Goal: Task Accomplishment & Management: Manage account settings

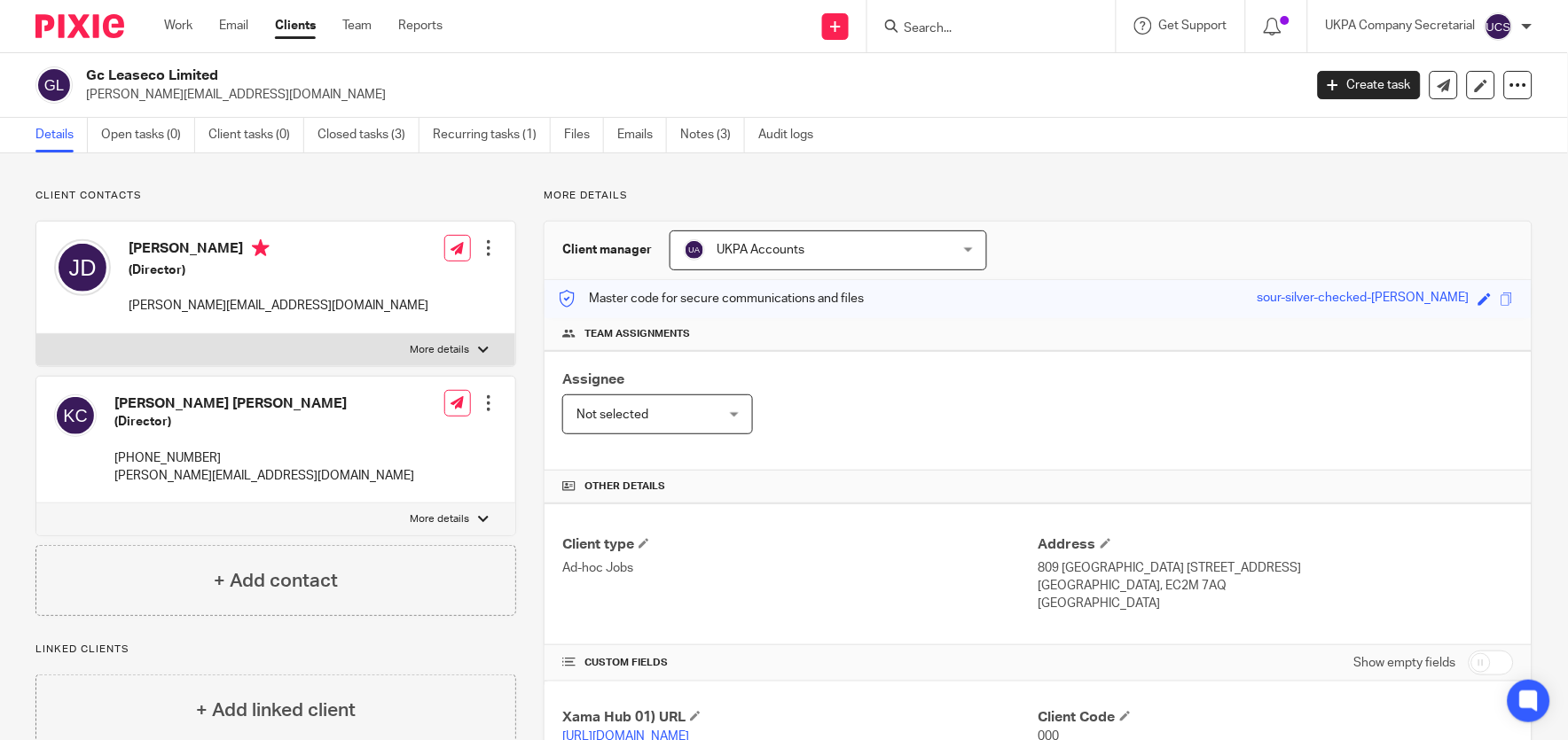
click at [976, 24] on input "Search" at bounding box center [983, 29] width 159 height 16
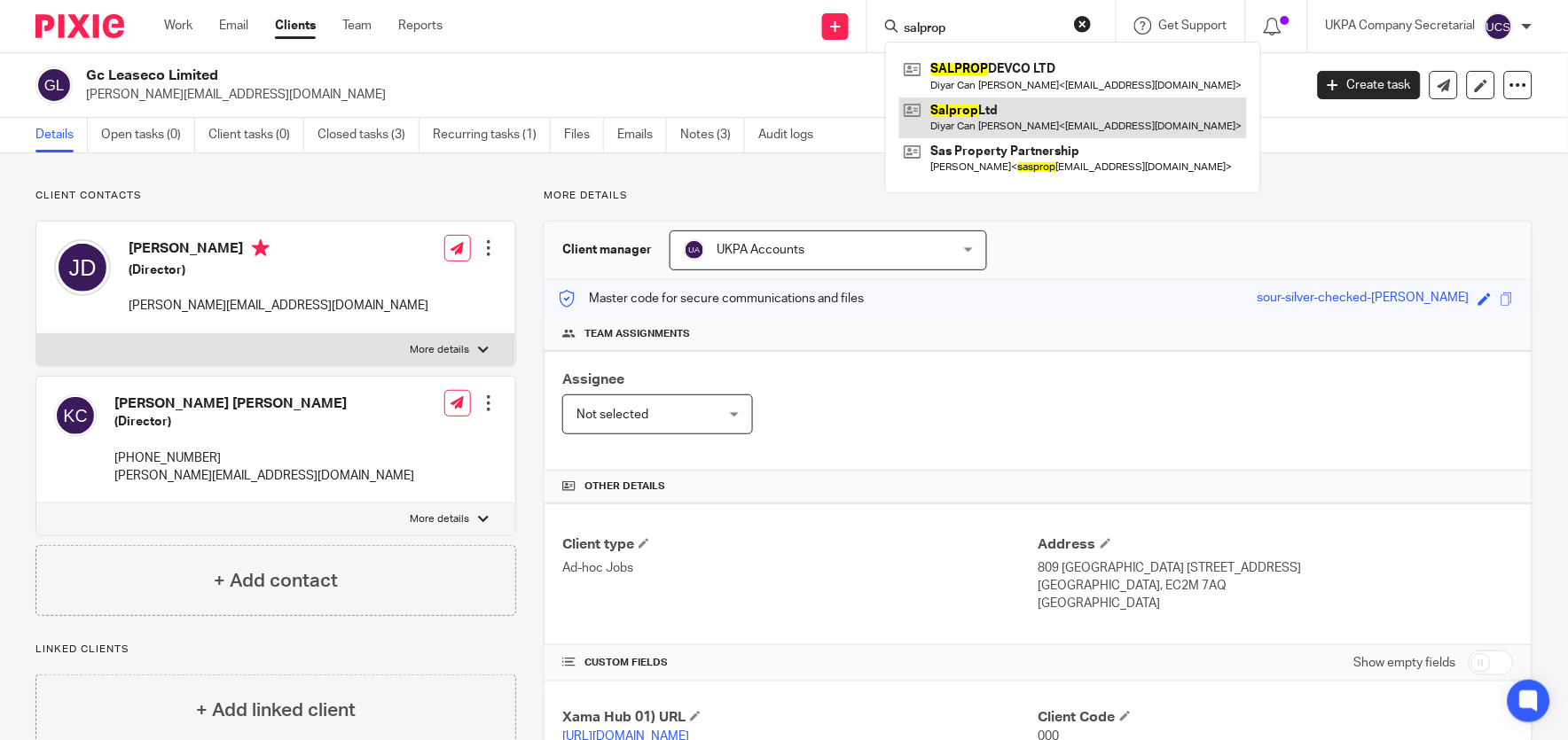
type input "salprop"
click at [985, 112] on link at bounding box center [1074, 117] width 348 height 41
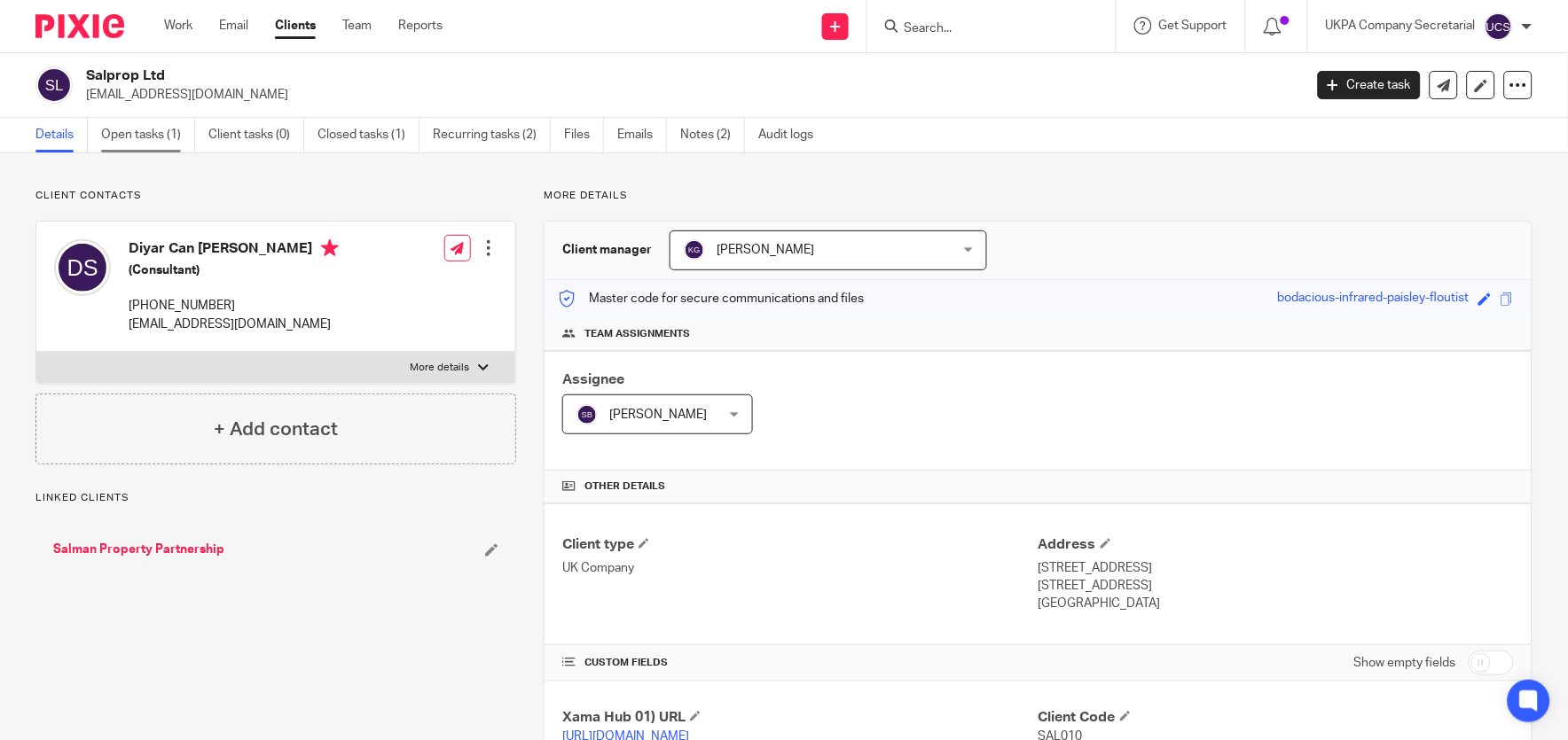
click at [135, 133] on link "Open tasks (1)" at bounding box center [148, 136] width 94 height 35
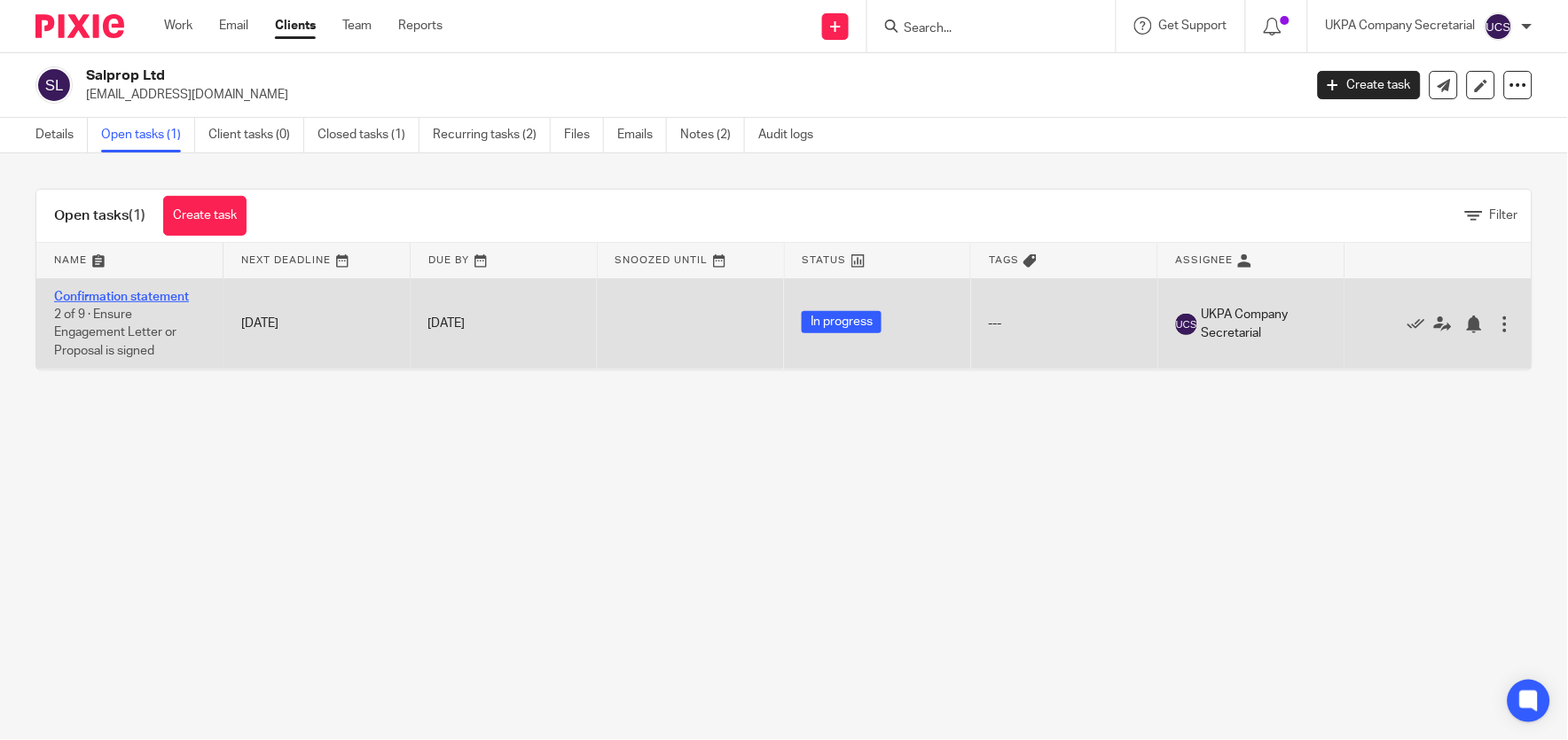
click at [111, 299] on link "Confirmation statement" at bounding box center [121, 298] width 135 height 13
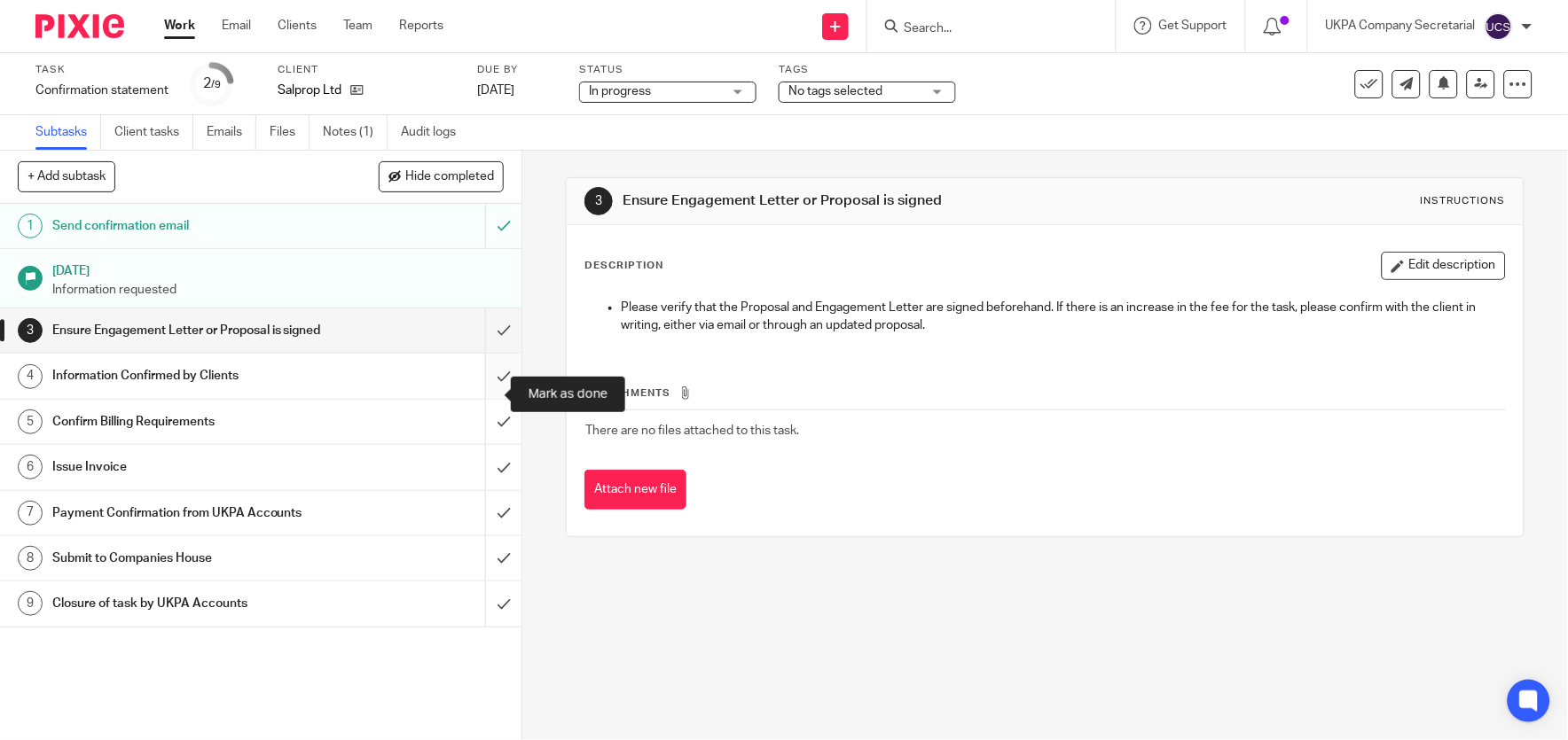
click at [484, 395] on input "submit" at bounding box center [260, 376] width 522 height 45
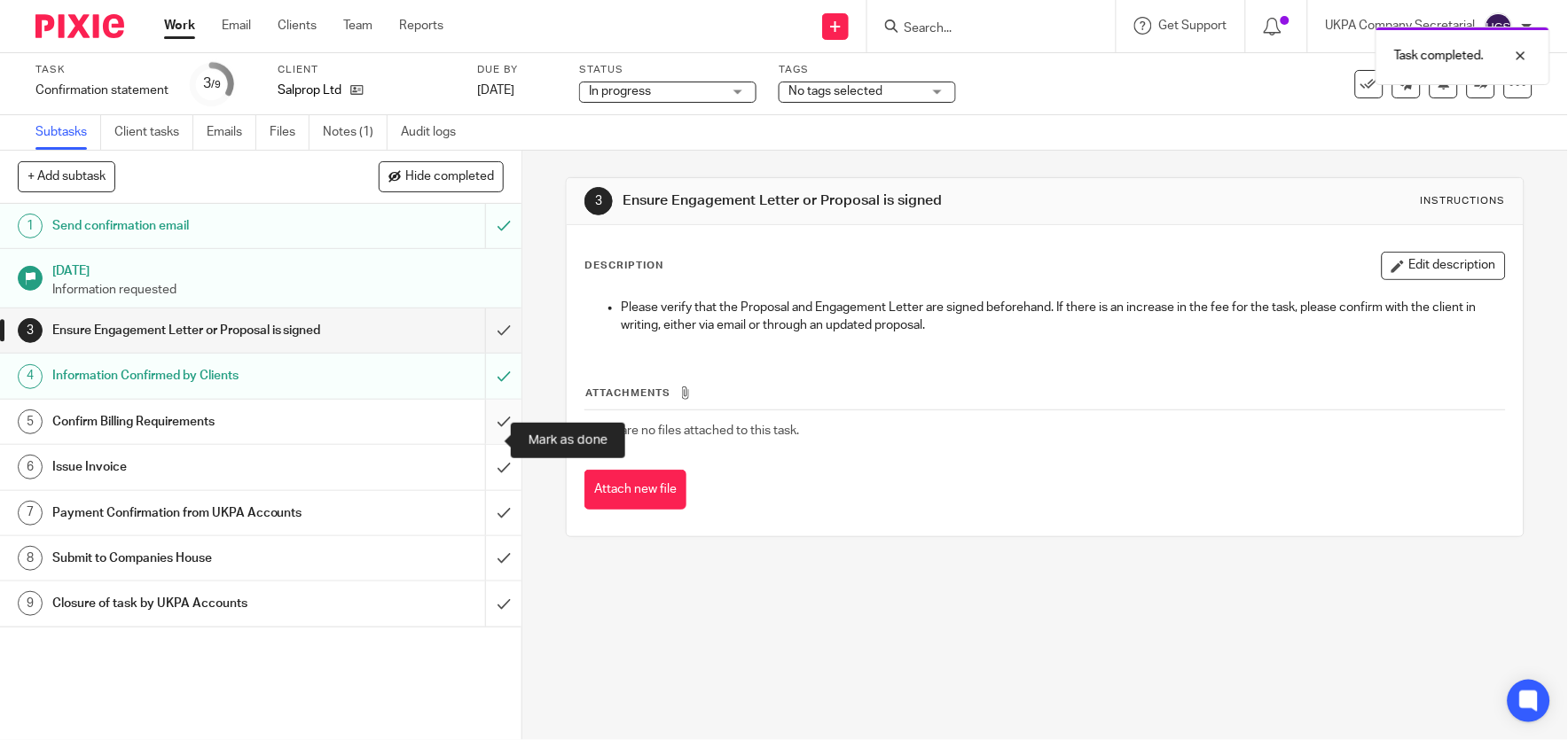
click at [484, 438] on input "submit" at bounding box center [260, 421] width 522 height 45
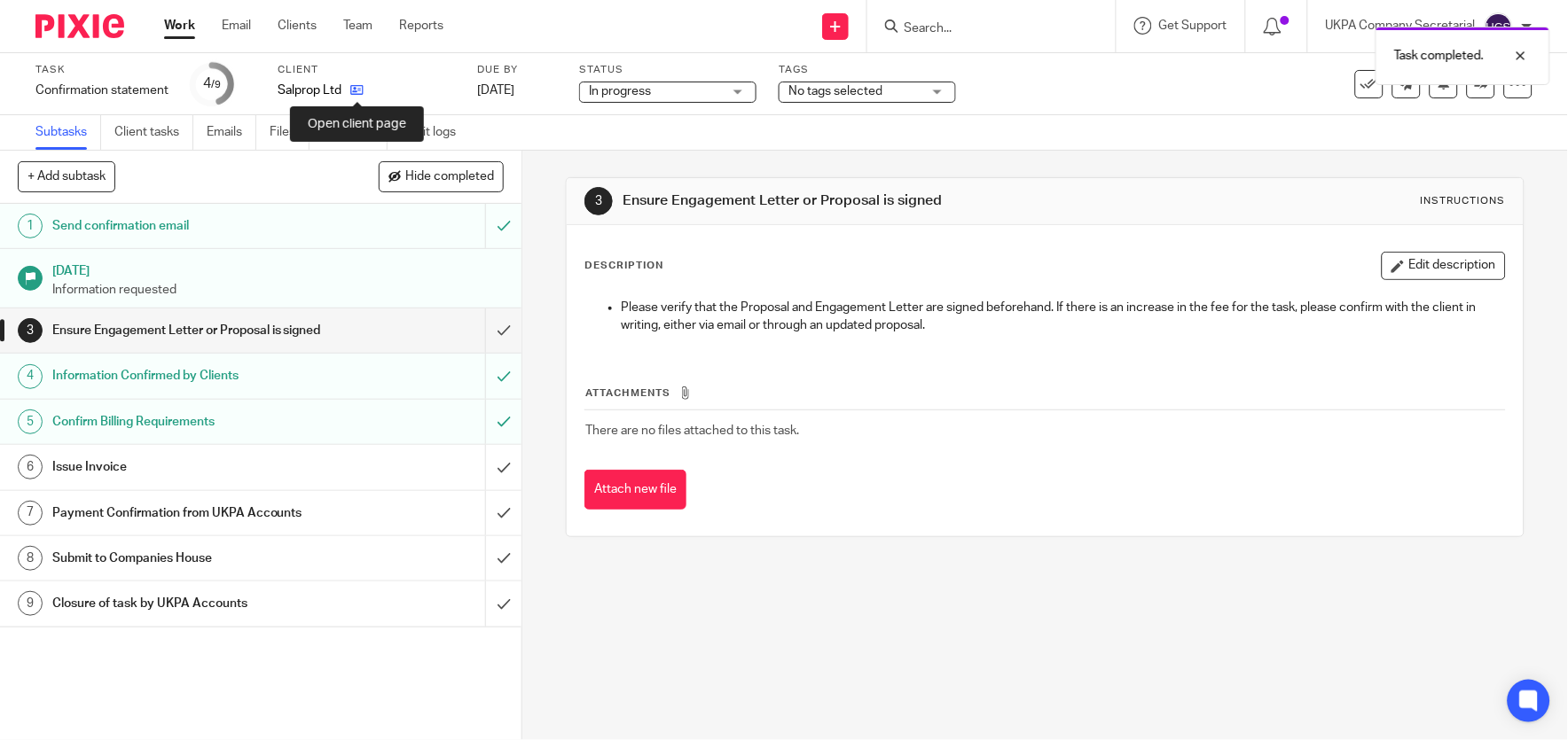
click at [361, 86] on icon at bounding box center [357, 90] width 14 height 14
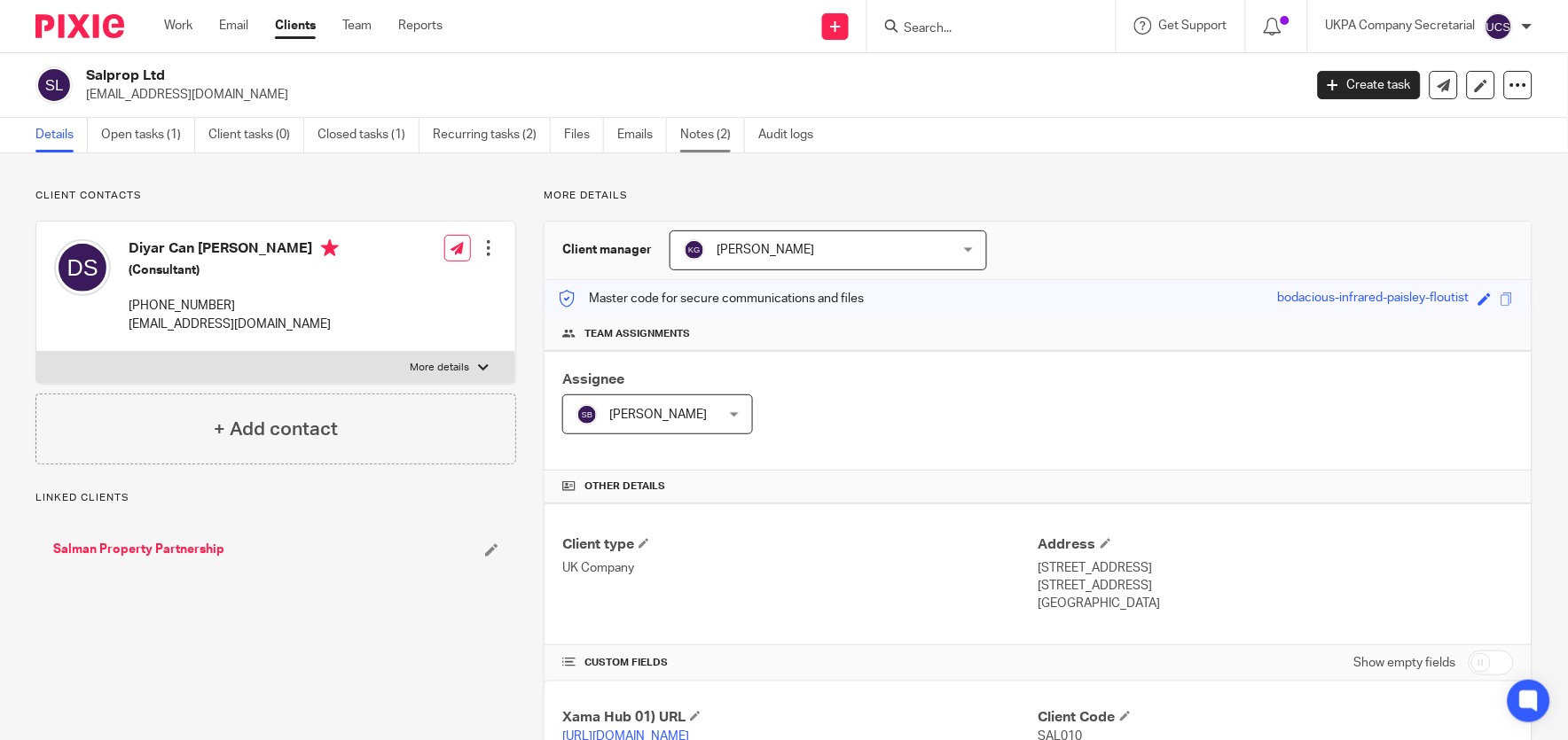
click at [701, 137] on link "Notes (2)" at bounding box center [712, 136] width 65 height 35
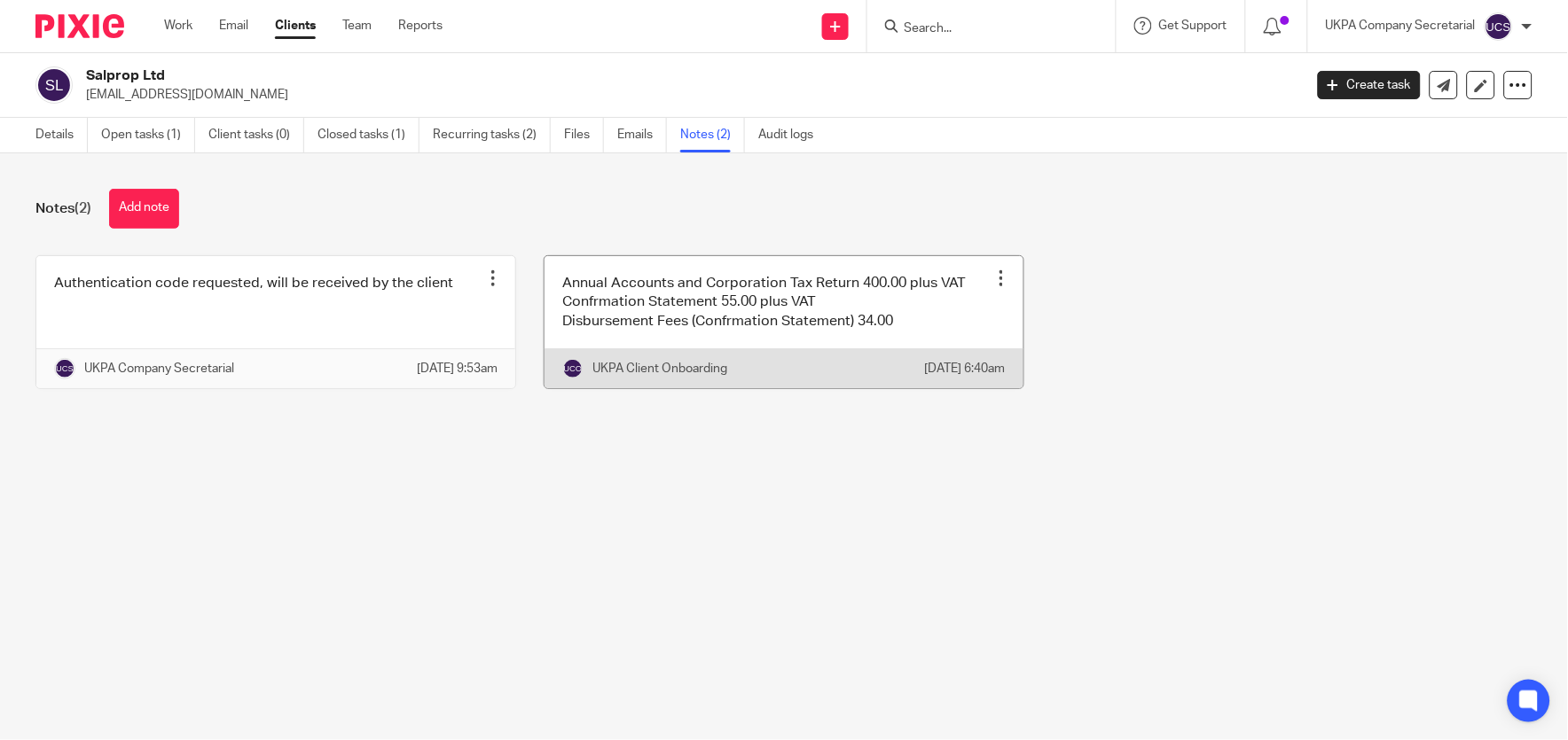
click at [822, 297] on link at bounding box center [784, 322] width 479 height 132
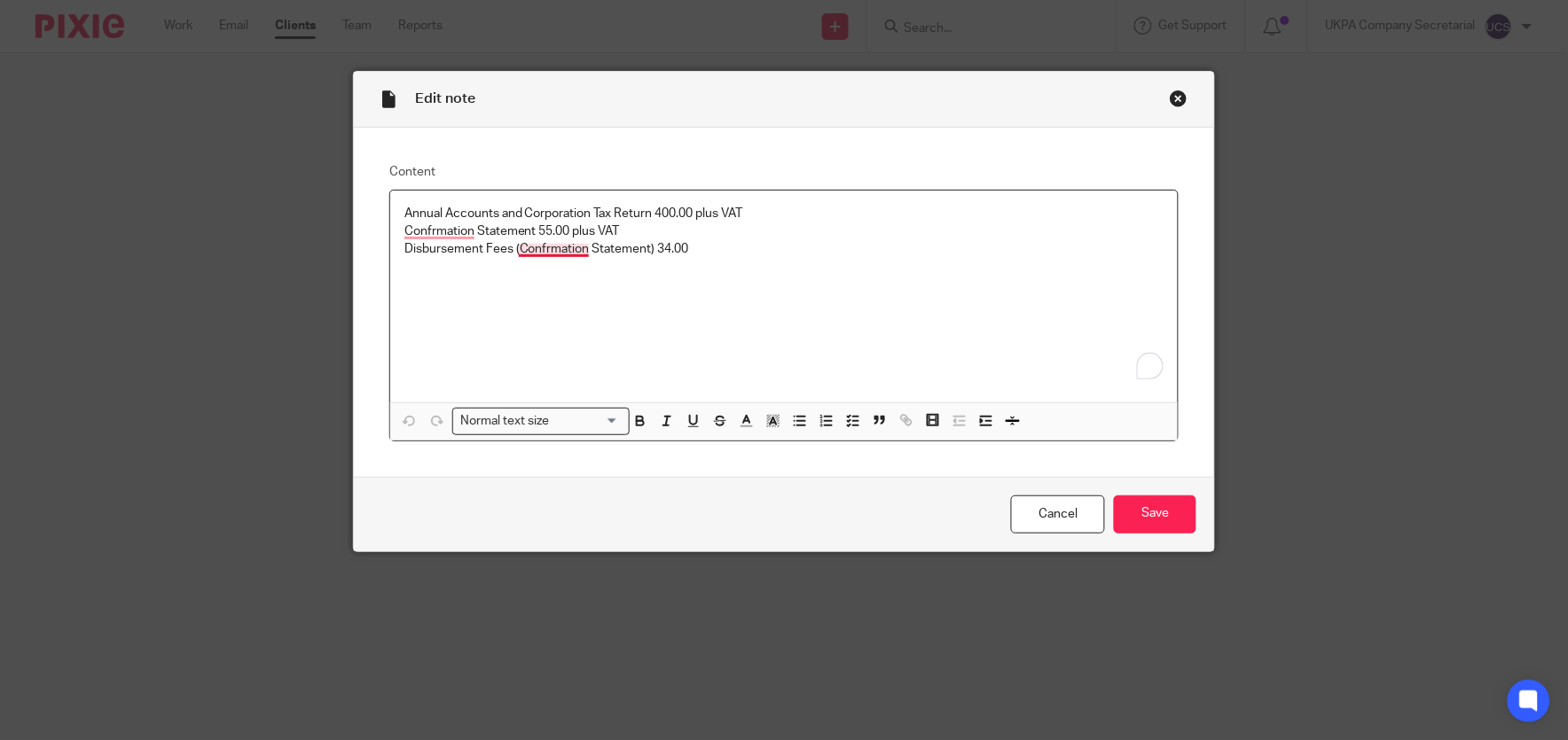
drag, startPoint x: 394, startPoint y: 235, endPoint x: 516, endPoint y: 255, distance: 123.6
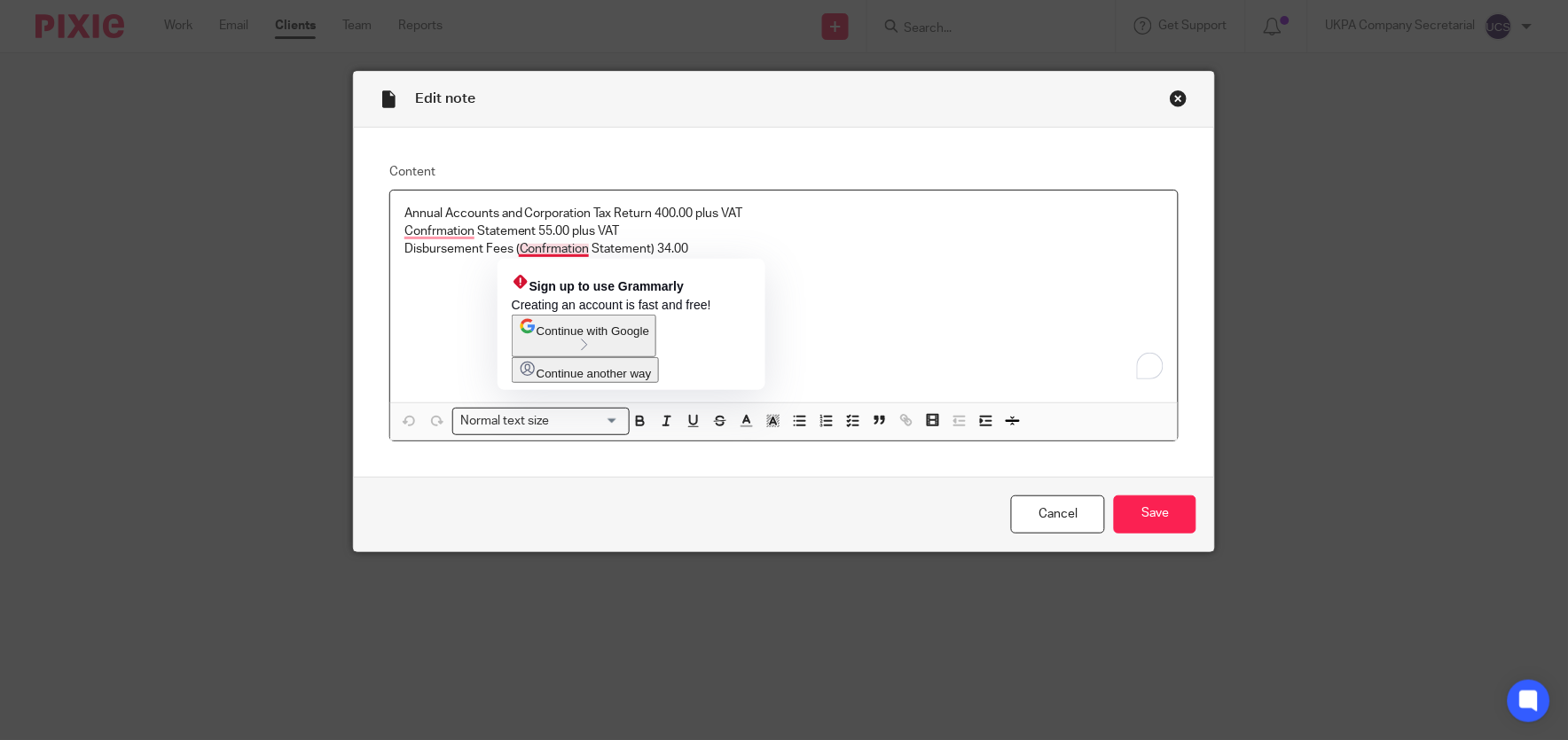
drag, startPoint x: 516, startPoint y: 255, endPoint x: 439, endPoint y: 325, distance: 104.1
click at [439, 325] on div "Annual Accounts and Corporation Tax Return 400.00 plus VAT Confrmation Statemen…" at bounding box center [784, 296] width 788 height 212
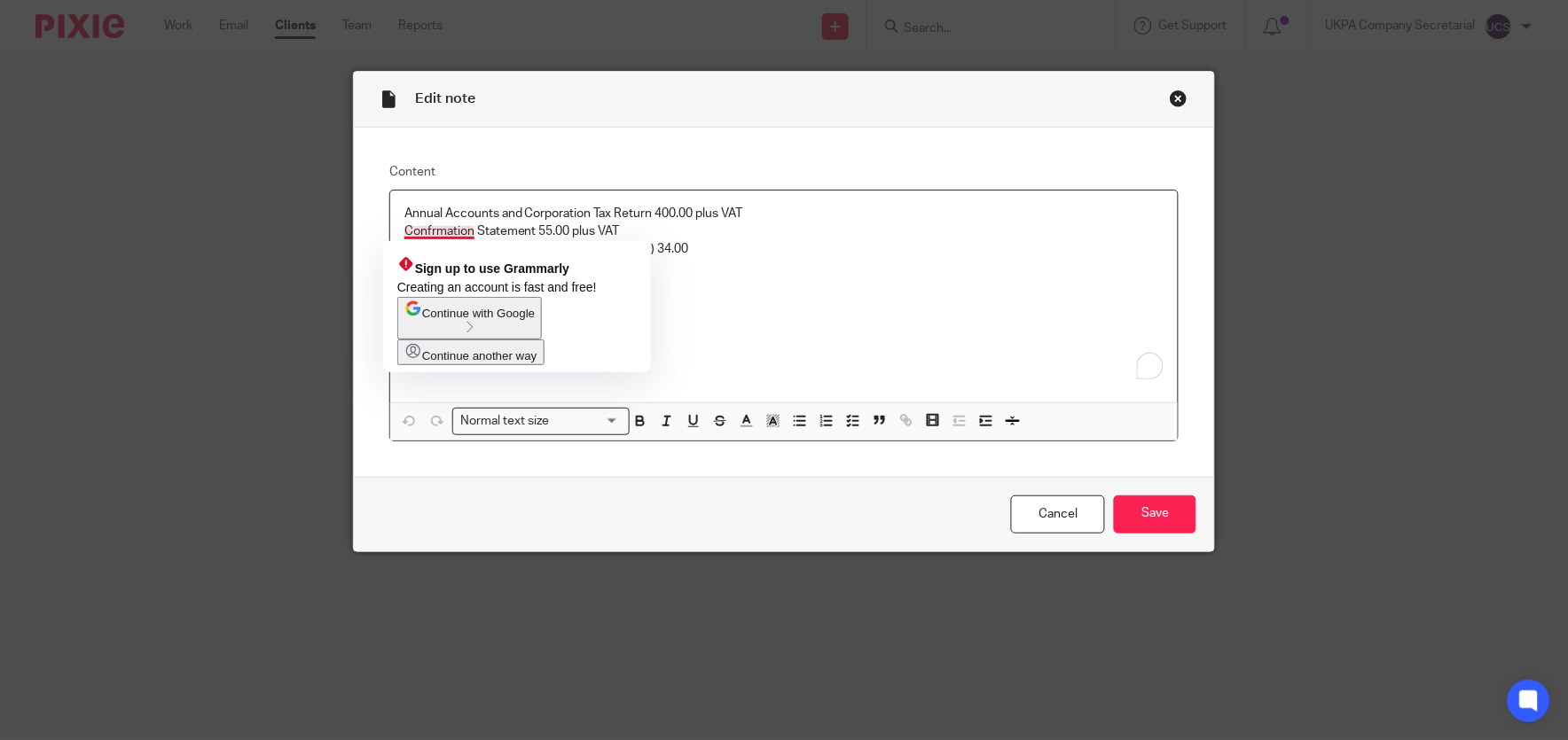
click at [404, 235] on p "Confrmation Statement 55.00 plus VAT" at bounding box center [784, 231] width 759 height 17
drag, startPoint x: 401, startPoint y: 220, endPoint x: 517, endPoint y: 262, distance: 123.4
click at [517, 262] on html "Work Email Clients Team Reports Work Email Clients Team Reports Settings Send n…" at bounding box center [784, 370] width 1568 height 740
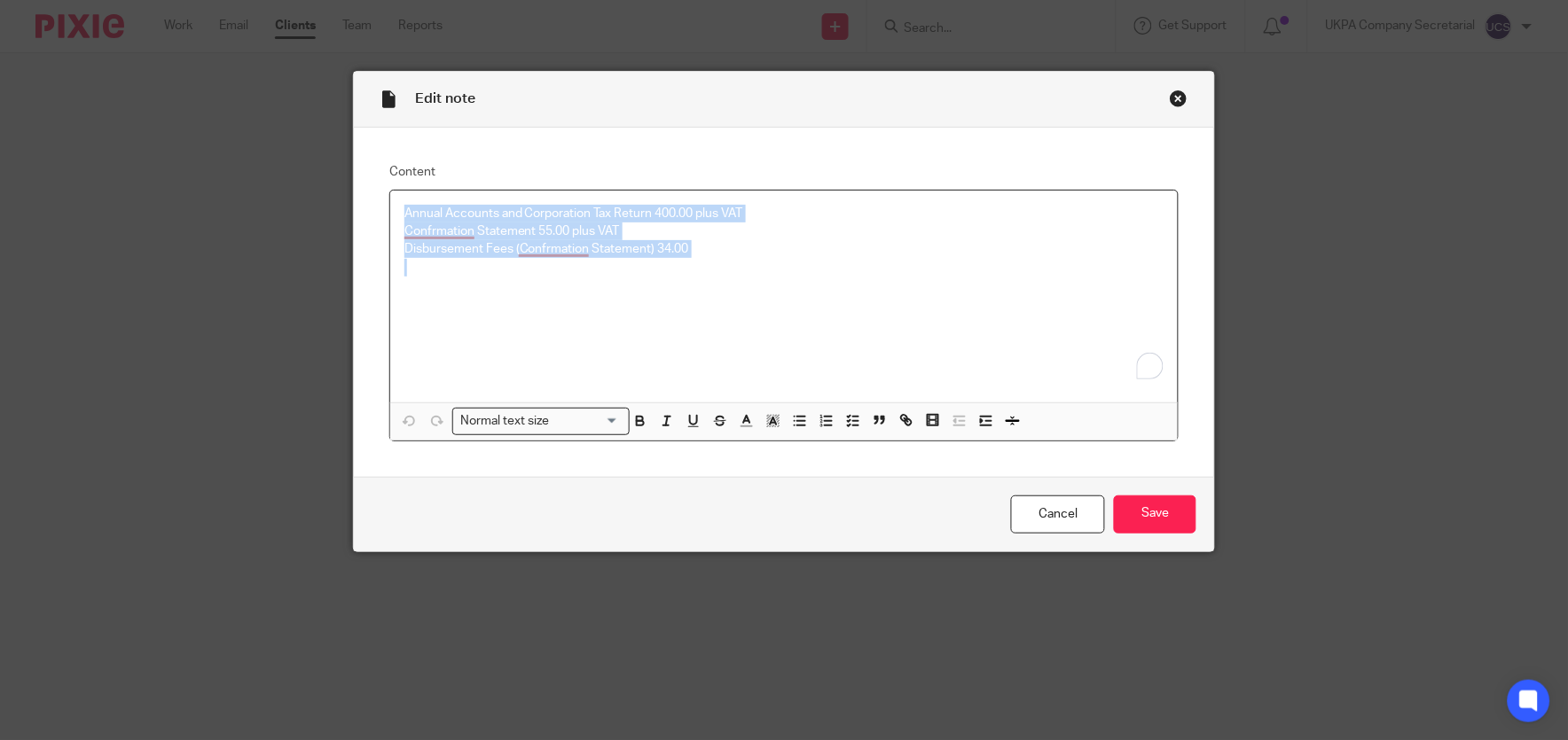
click at [625, 319] on div "Annual Accounts and Corporation Tax Return 400.00 plus VAT Confrmation Statemen…" at bounding box center [784, 296] width 788 height 212
drag, startPoint x: 392, startPoint y: 230, endPoint x: 708, endPoint y: 276, distance: 319.3
click at [708, 276] on div "Annual Accounts and Corporation Tax Return 400.00 plus VAT Confrmation Statemen…" at bounding box center [784, 296] width 788 height 212
copy div "Confrmation Statement 55.00 plus VAT Disbursement Fees (Confrmation Statement) …"
click at [1133, 515] on input "Save" at bounding box center [1155, 515] width 83 height 38
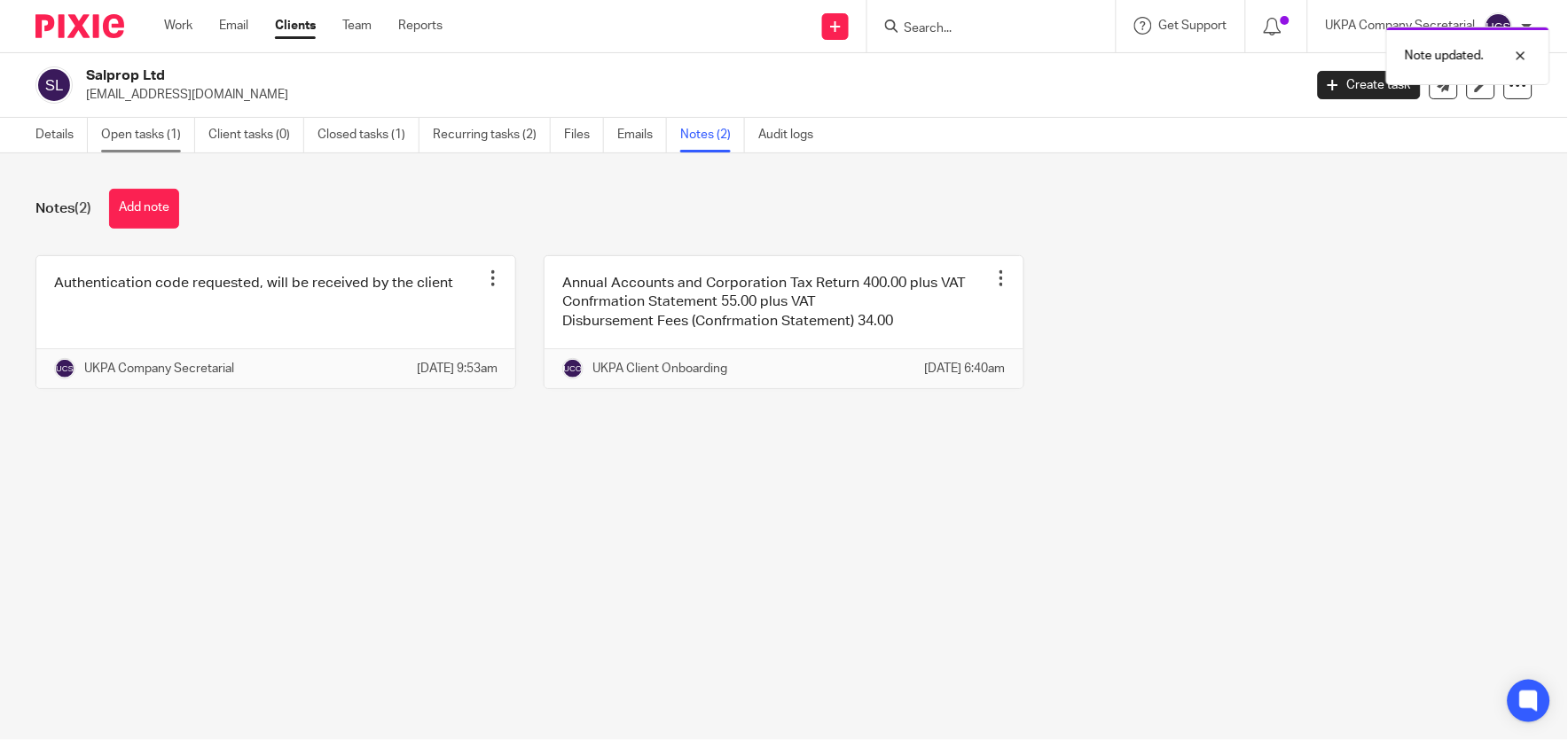
click at [148, 131] on link "Open tasks (1)" at bounding box center [148, 136] width 94 height 35
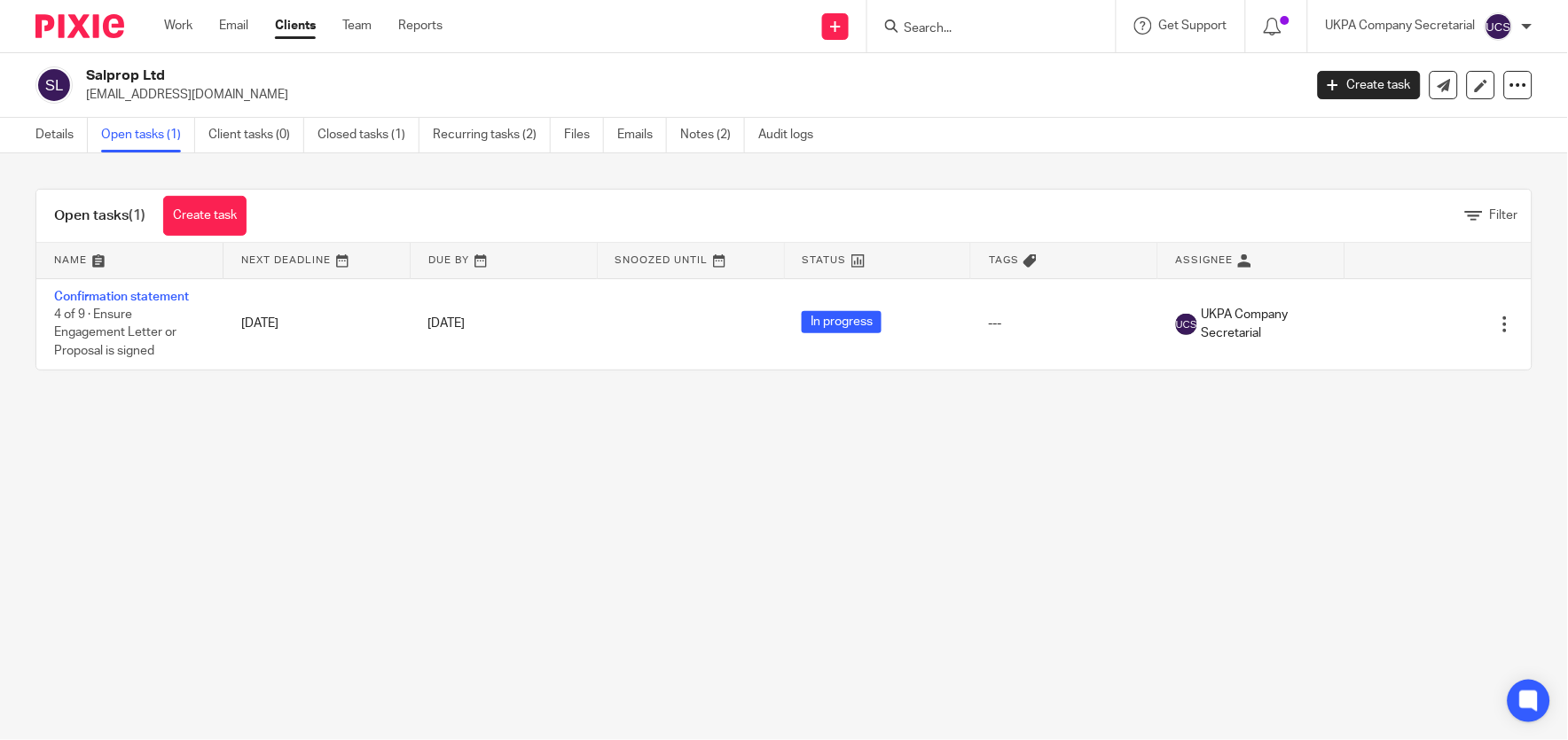
click at [122, 298] on link "Confirmation statement" at bounding box center [121, 298] width 135 height 13
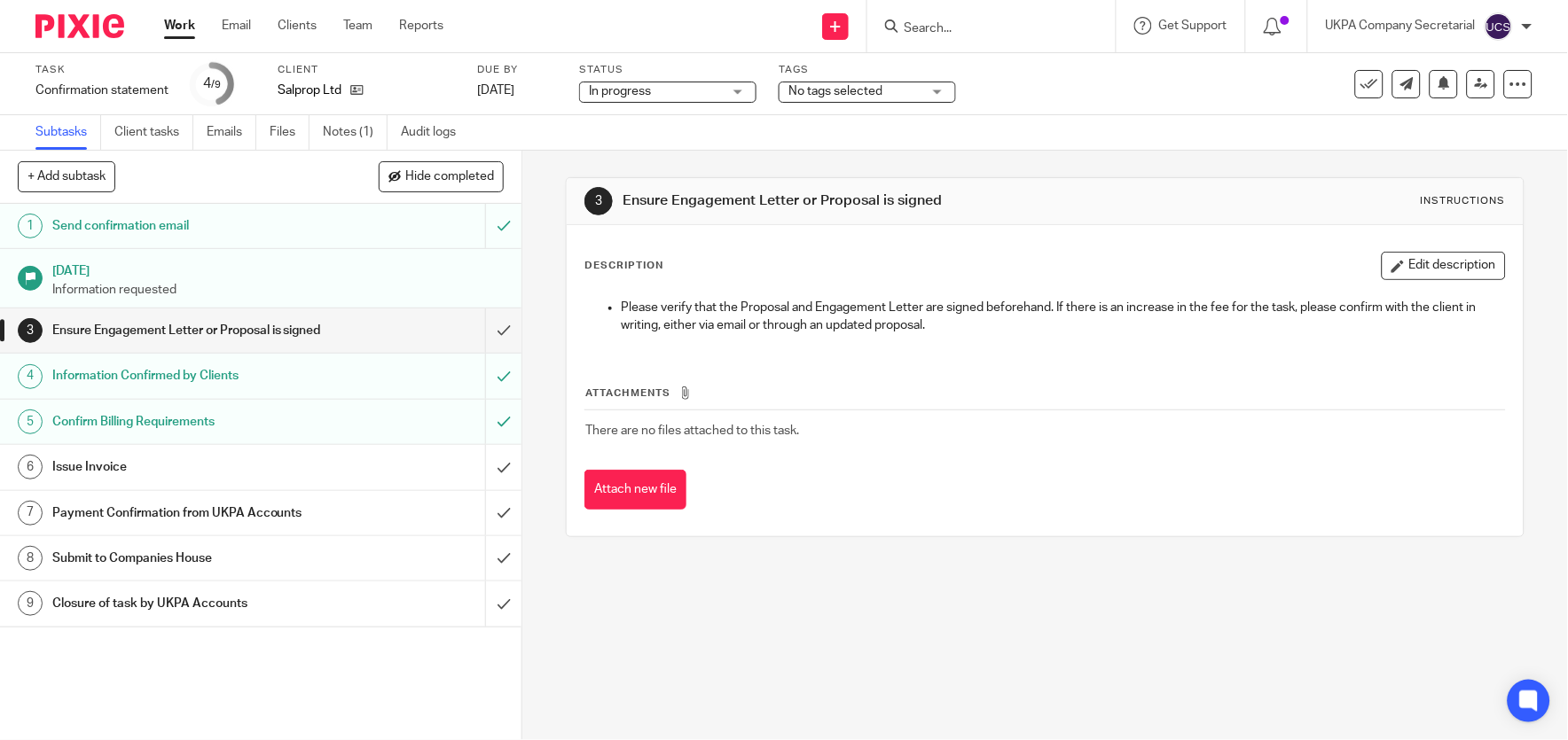
click at [334, 133] on link "Notes (1)" at bounding box center [355, 133] width 65 height 35
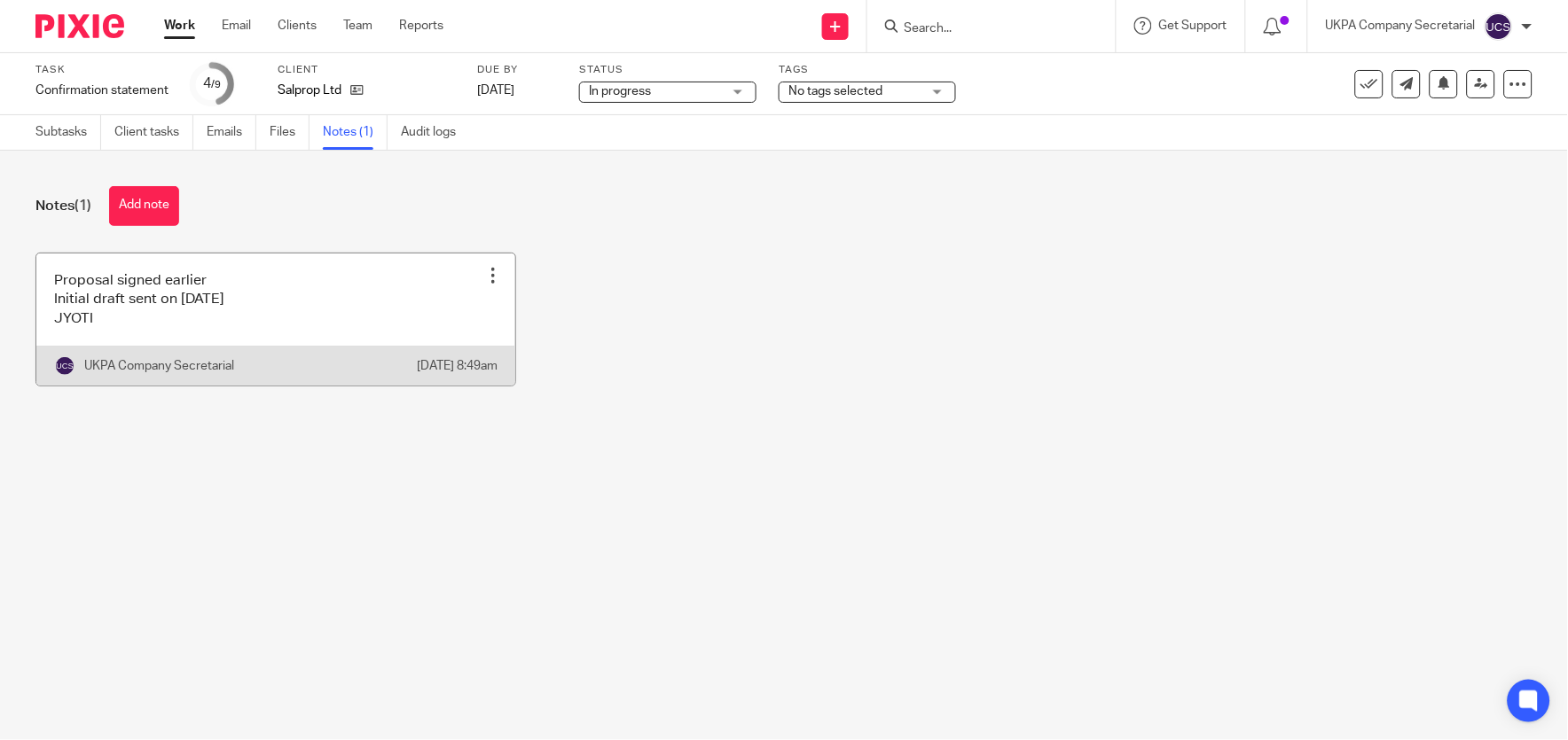
click at [153, 294] on link at bounding box center [276, 319] width 479 height 132
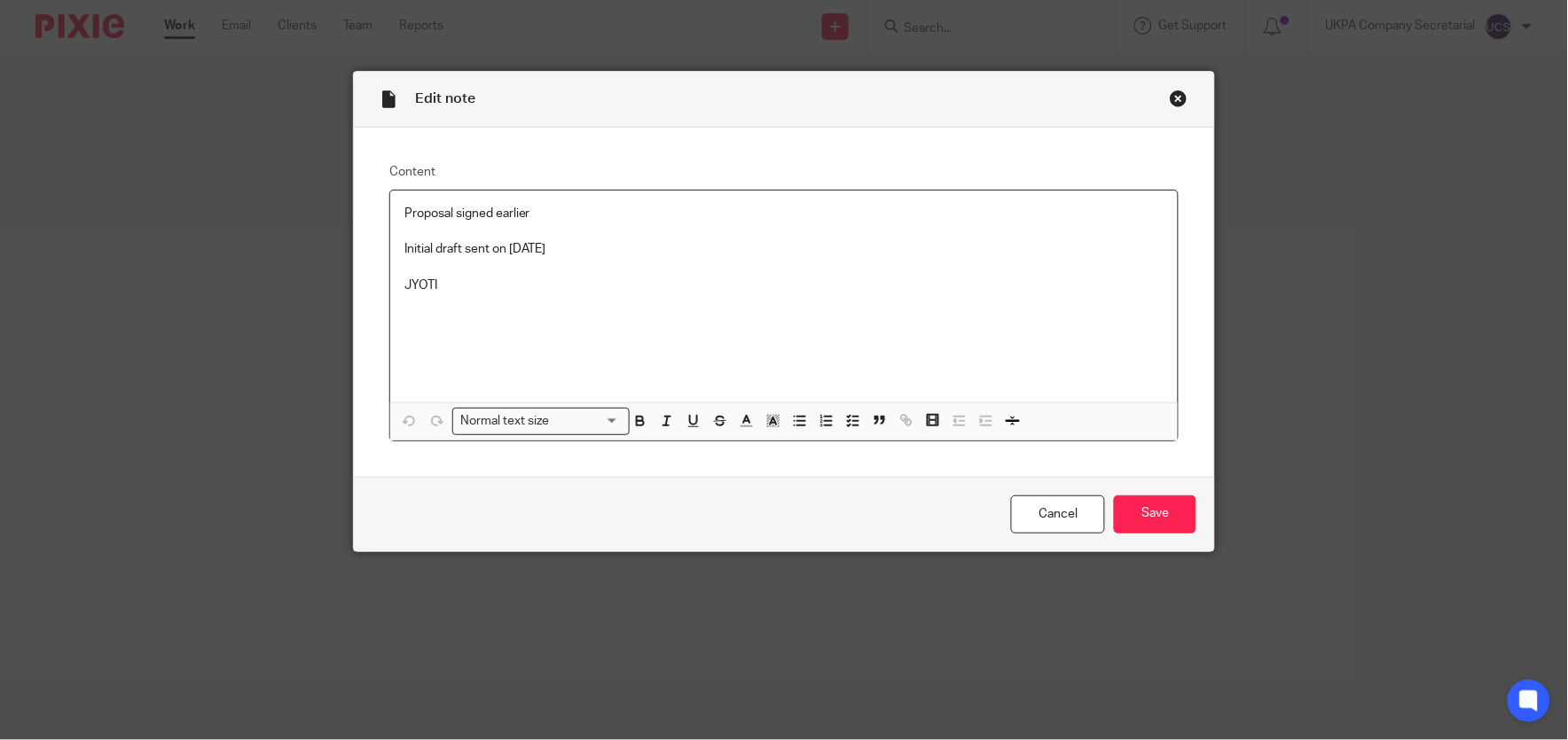
click at [546, 220] on p "Proposal signed earlier" at bounding box center [784, 213] width 759 height 17
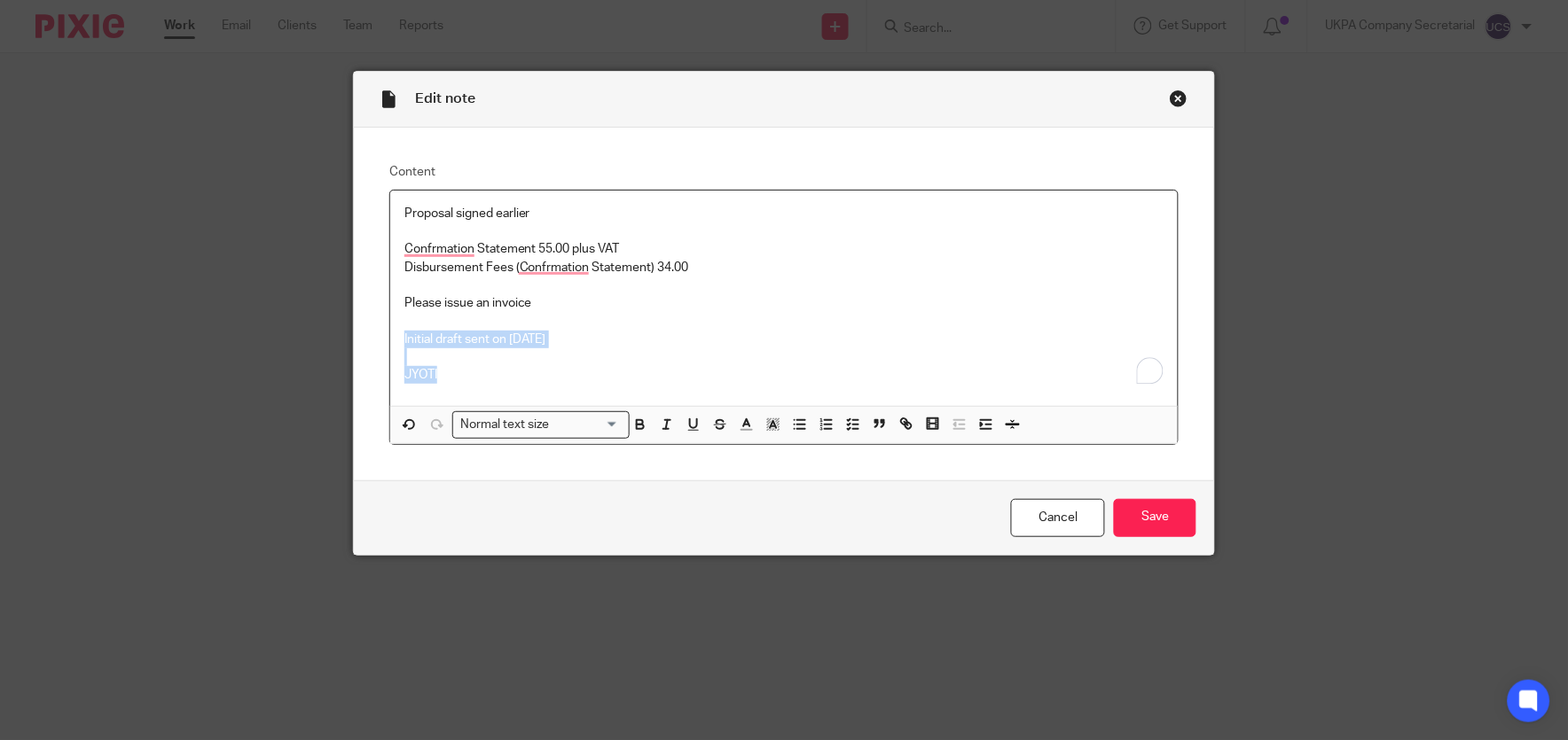
drag, startPoint x: 395, startPoint y: 341, endPoint x: 646, endPoint y: 370, distance: 252.7
click at [646, 370] on div "Proposal signed earlier Confrmation Statement 55.00 plus VAT Disbursement Fees …" at bounding box center [784, 298] width 788 height 216
click at [646, 370] on p "JYOTI" at bounding box center [784, 374] width 759 height 17
drag, startPoint x: 396, startPoint y: 337, endPoint x: 599, endPoint y: 340, distance: 203.0
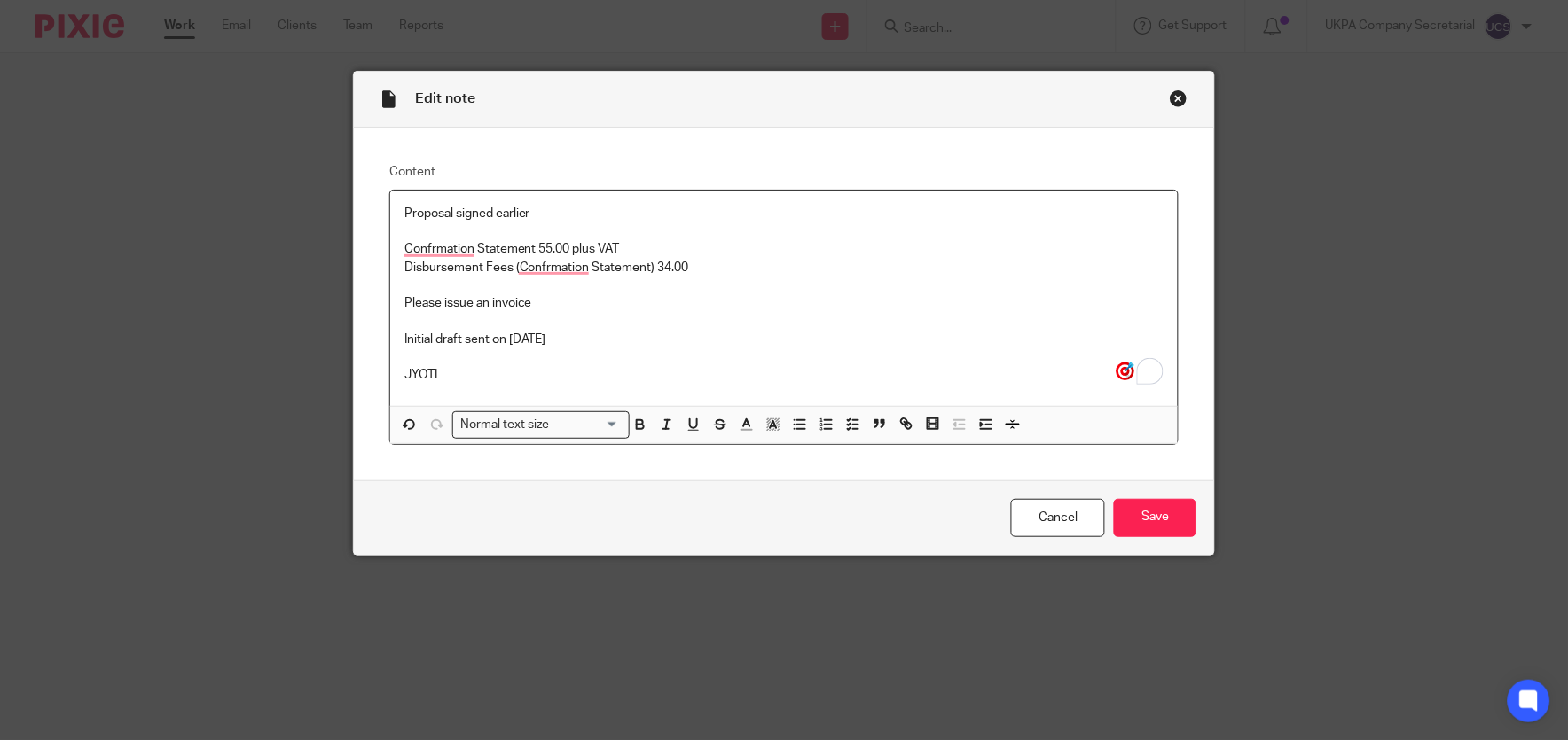
click at [599, 340] on p "Initial draft sent on 18.08.2025" at bounding box center [784, 339] width 759 height 17
click at [1145, 524] on input "Save" at bounding box center [1155, 518] width 83 height 38
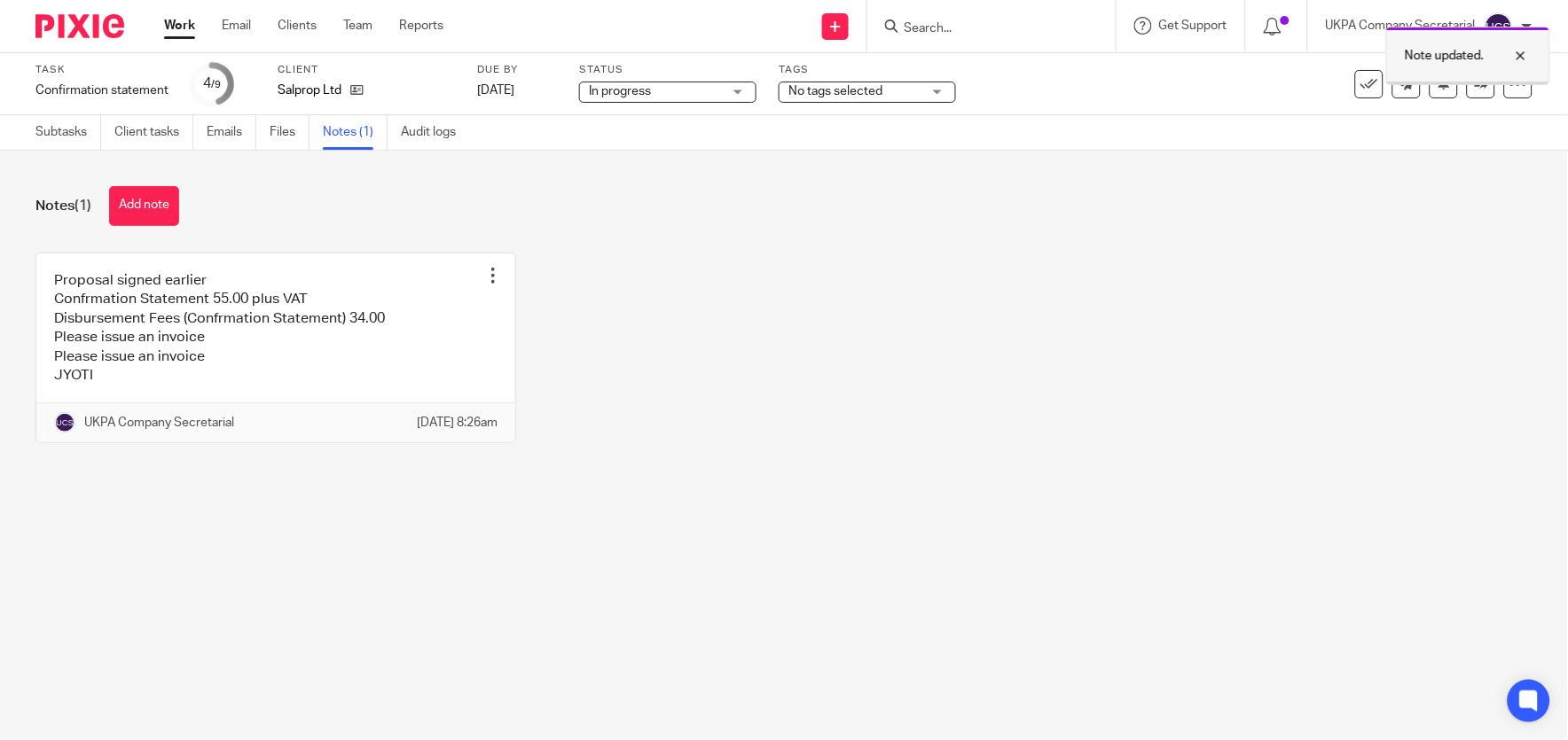
click at [1525, 51] on div at bounding box center [1508, 56] width 48 height 21
click at [1475, 86] on icon at bounding box center [1481, 84] width 14 height 14
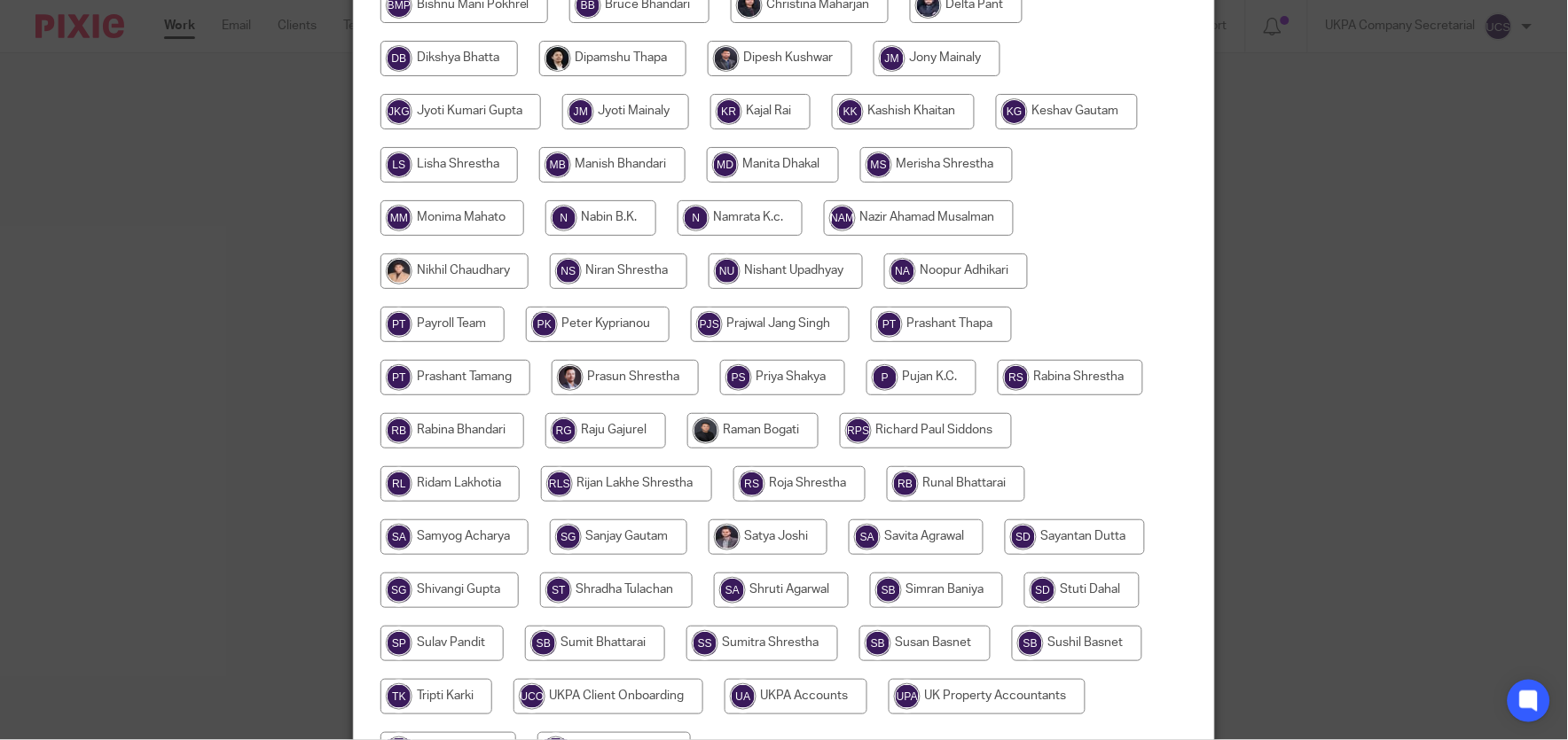
scroll to position [675, 0]
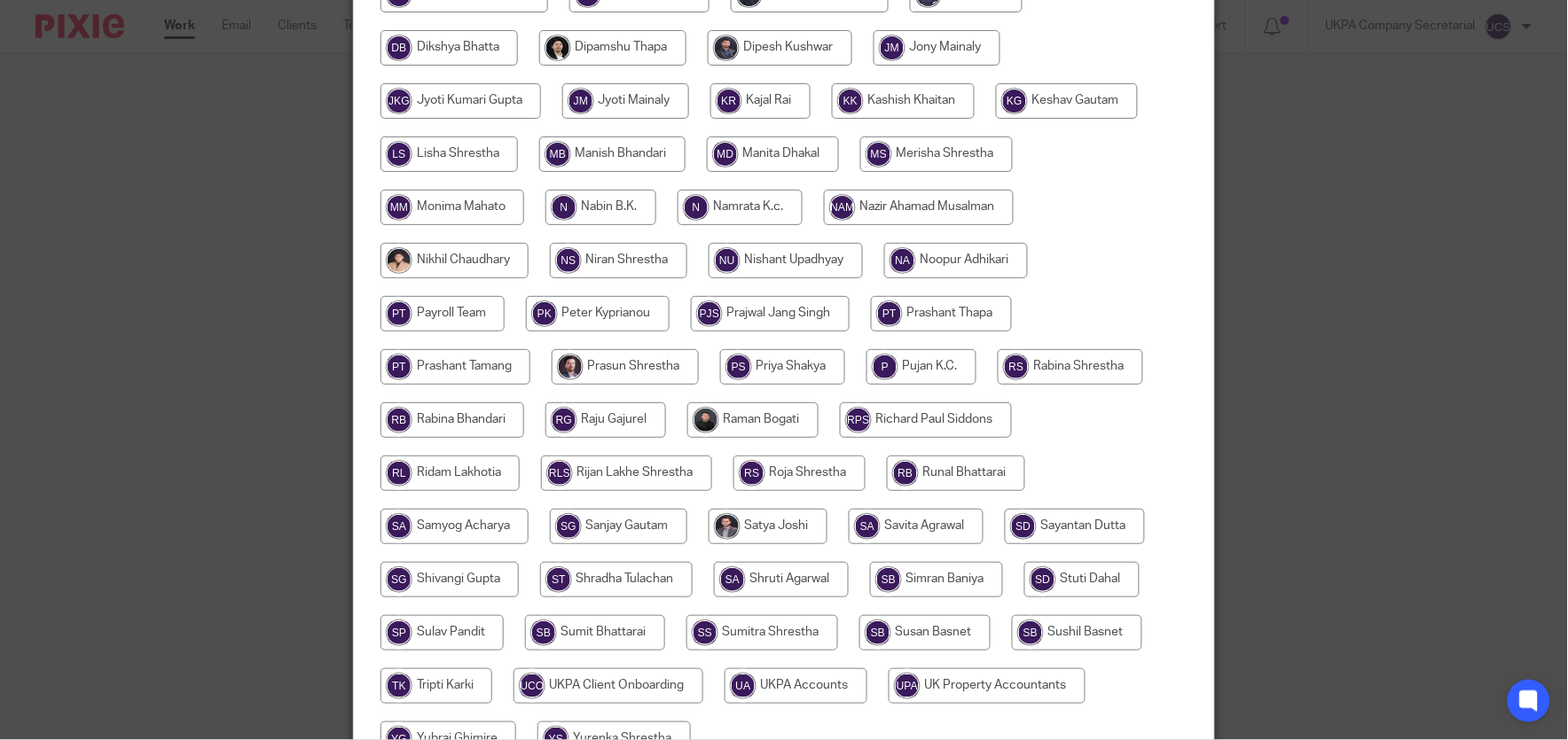
click at [796, 697] on input "radio" at bounding box center [796, 685] width 143 height 35
radio input "true"
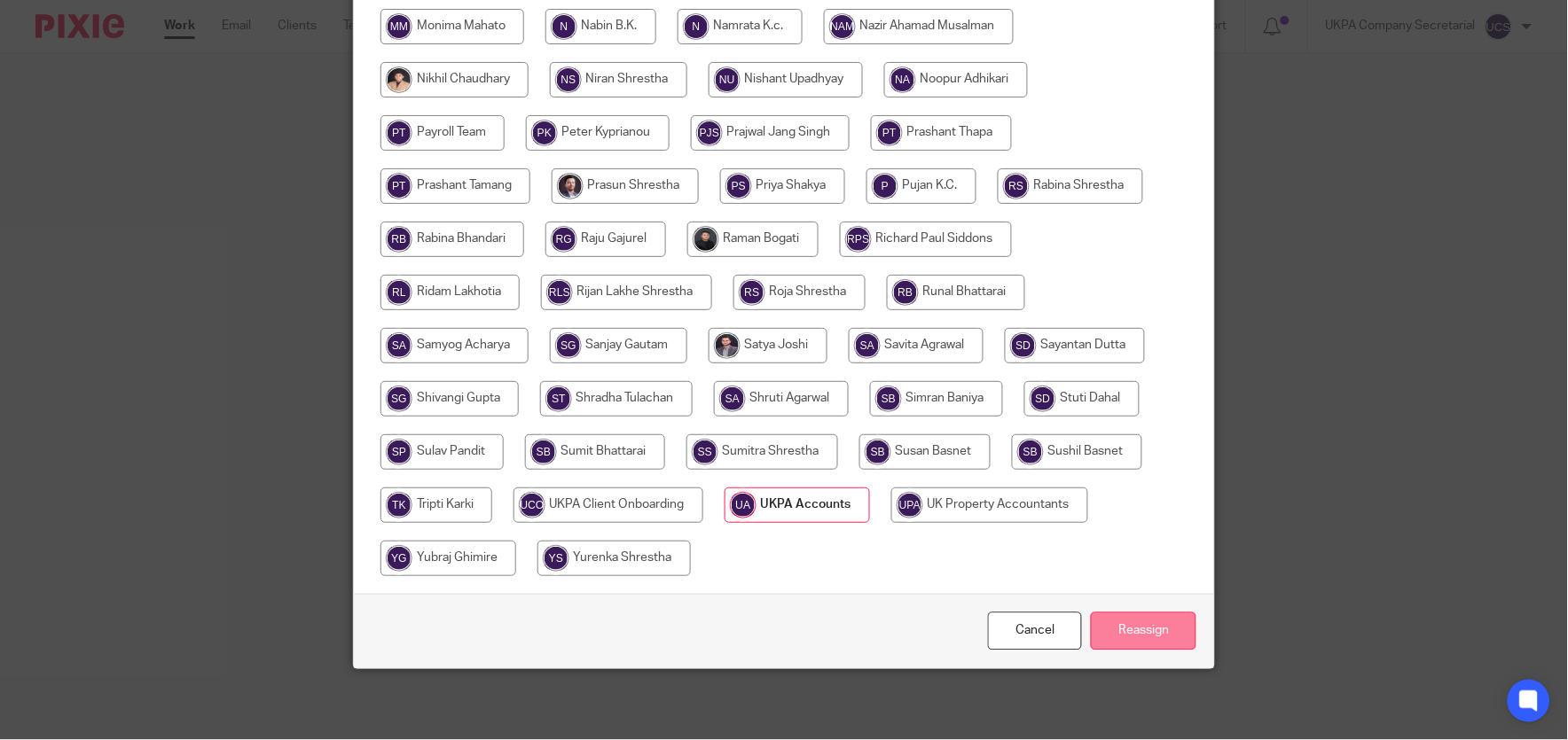
click at [1166, 626] on input "Reassign" at bounding box center [1144, 632] width 106 height 38
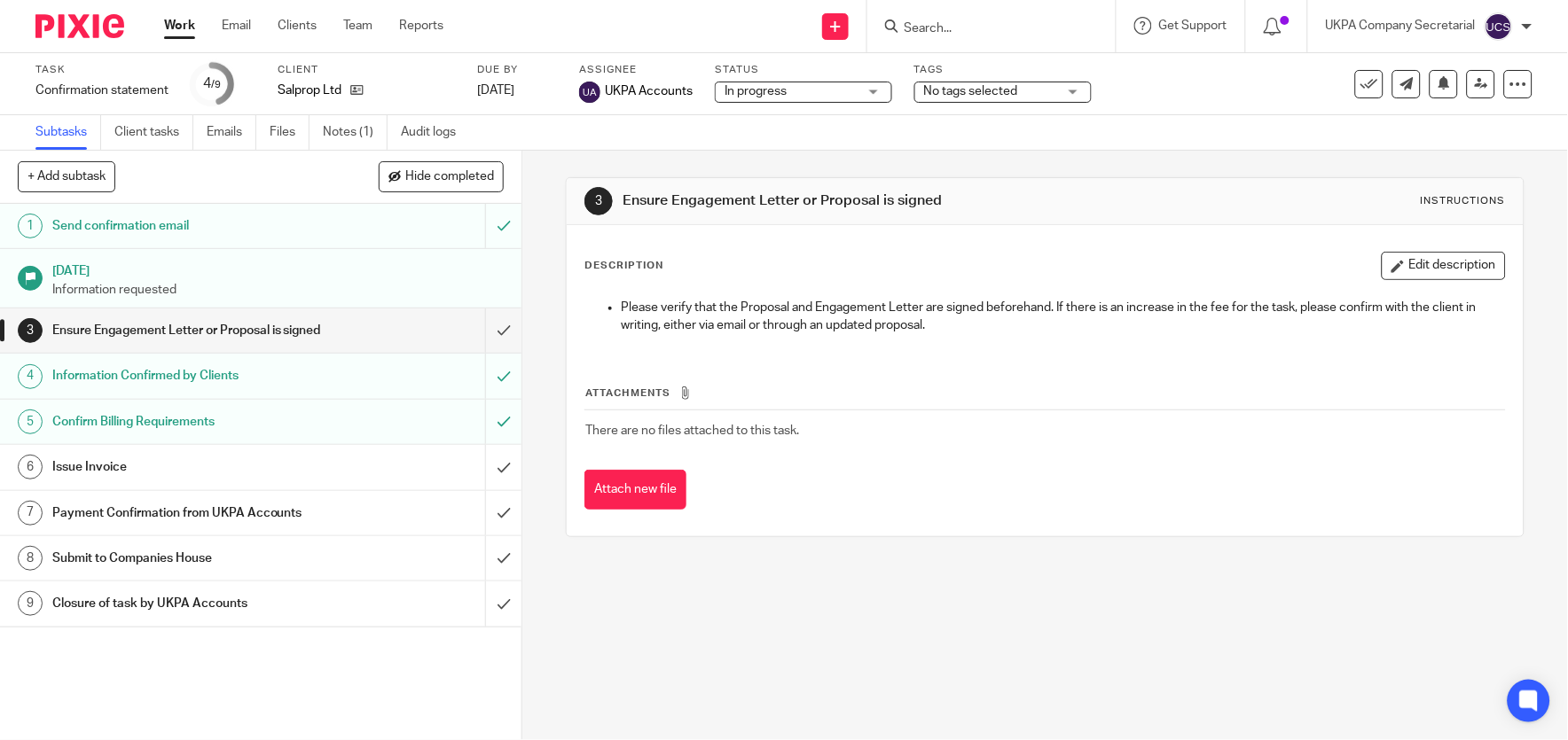
click at [1015, 35] on input "Search" at bounding box center [983, 29] width 159 height 16
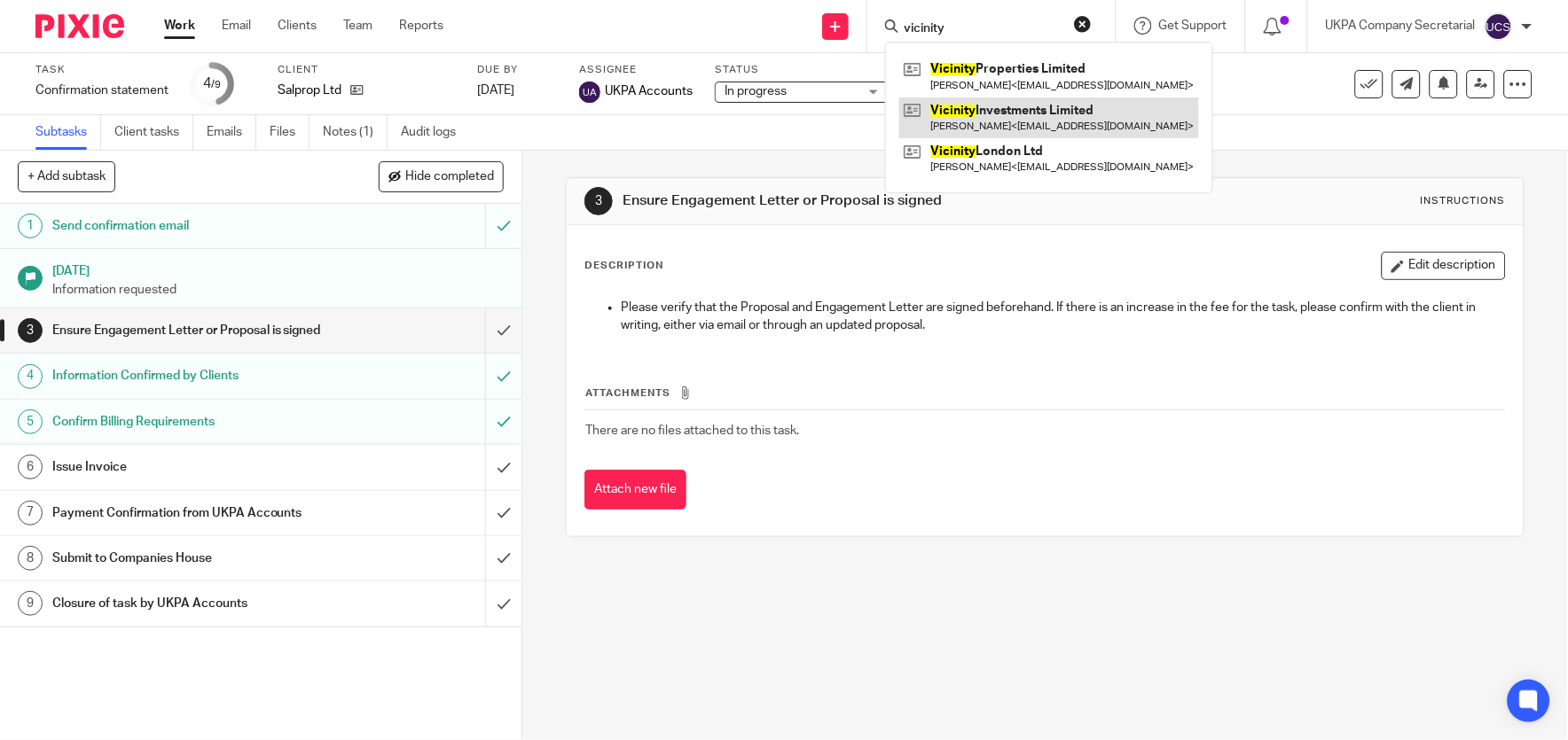
type input "vicinity"
click at [1074, 120] on link at bounding box center [1049, 117] width 300 height 41
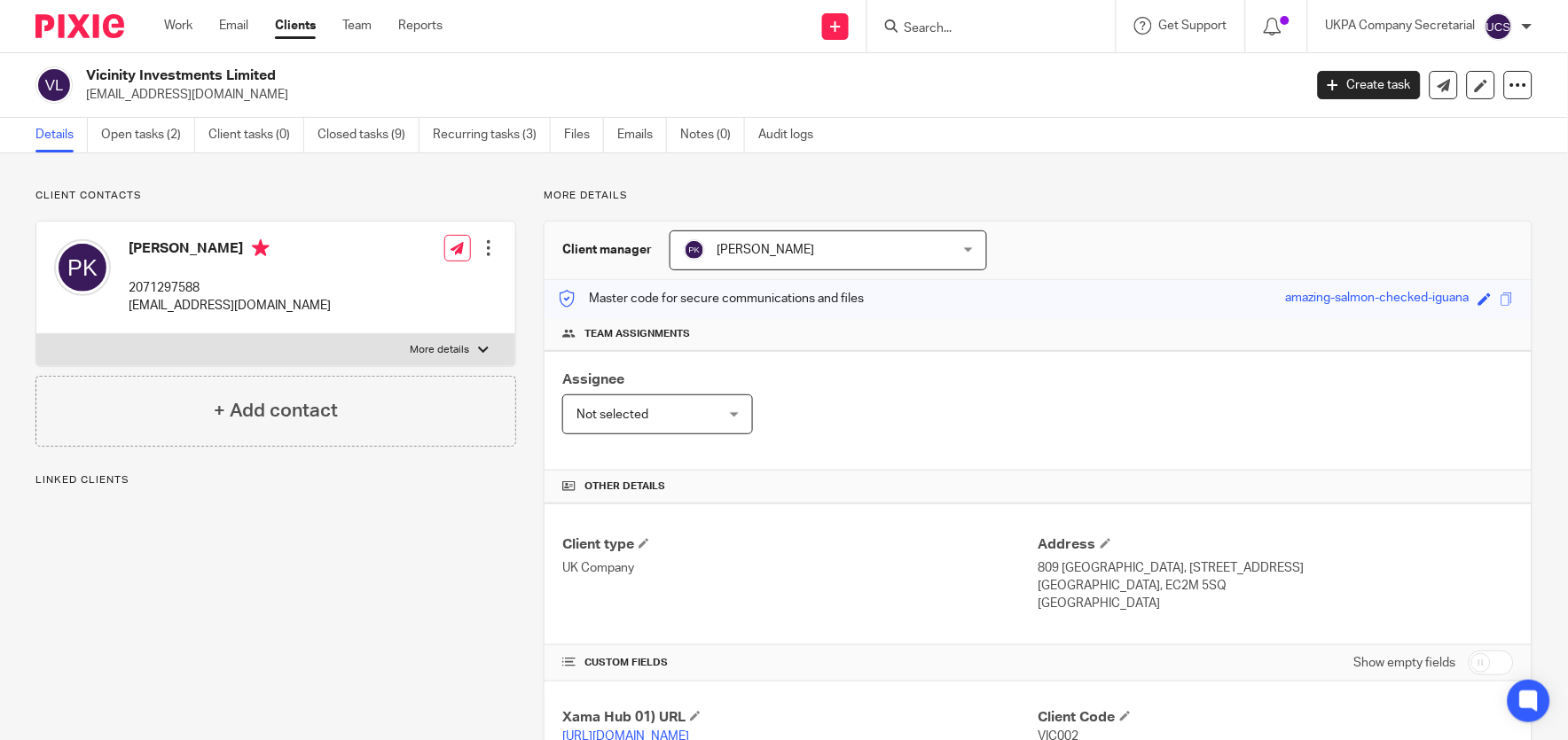
click at [154, 134] on link "Open tasks (2)" at bounding box center [148, 136] width 94 height 35
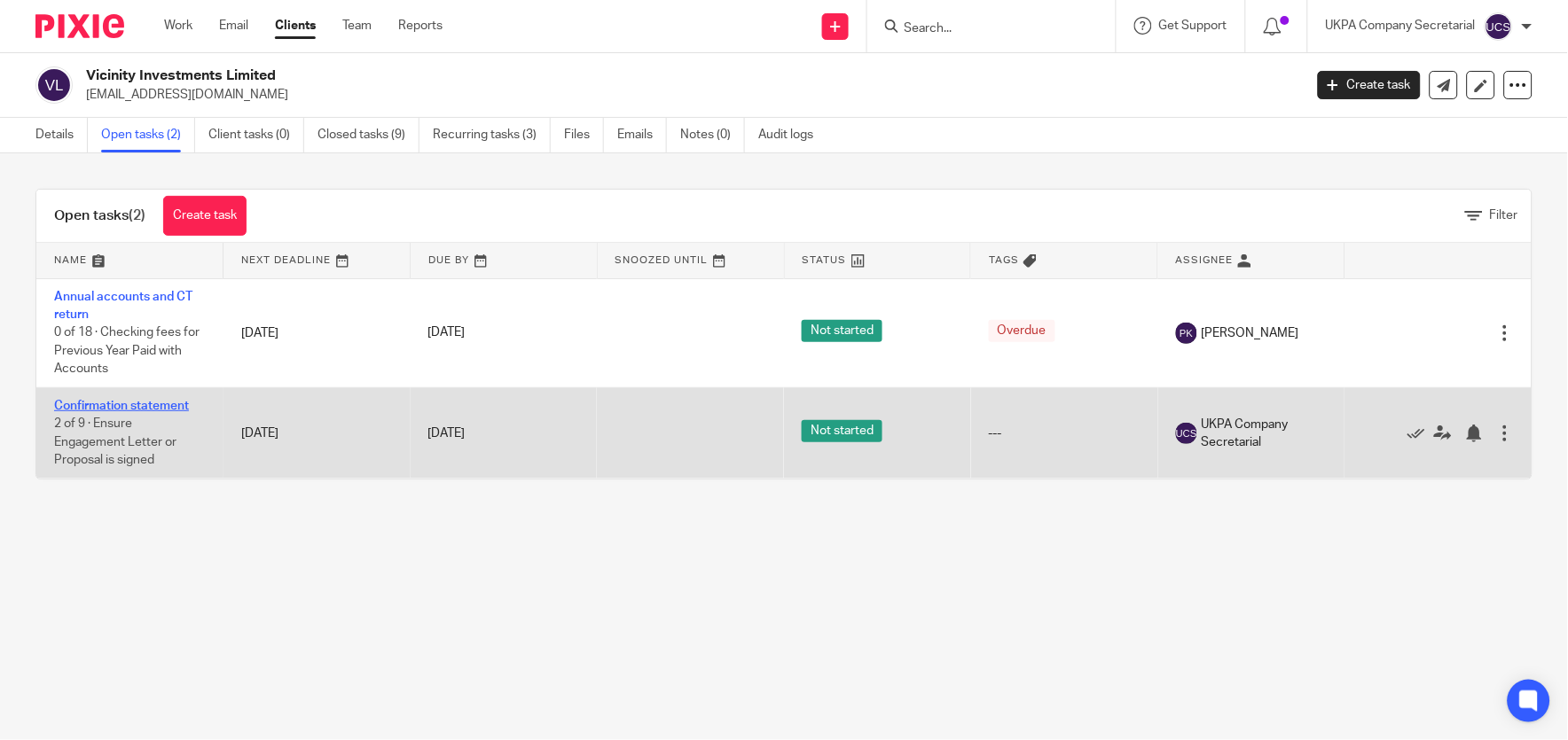
drag, startPoint x: 95, startPoint y: 396, endPoint x: 90, endPoint y: 408, distance: 13.0
click at [90, 408] on td "Confirmation statement 2 of 9 · Ensure Engagement Letter or Proposal is signed" at bounding box center [130, 433] width 188 height 91
click at [90, 408] on link "Confirmation statement" at bounding box center [121, 406] width 135 height 13
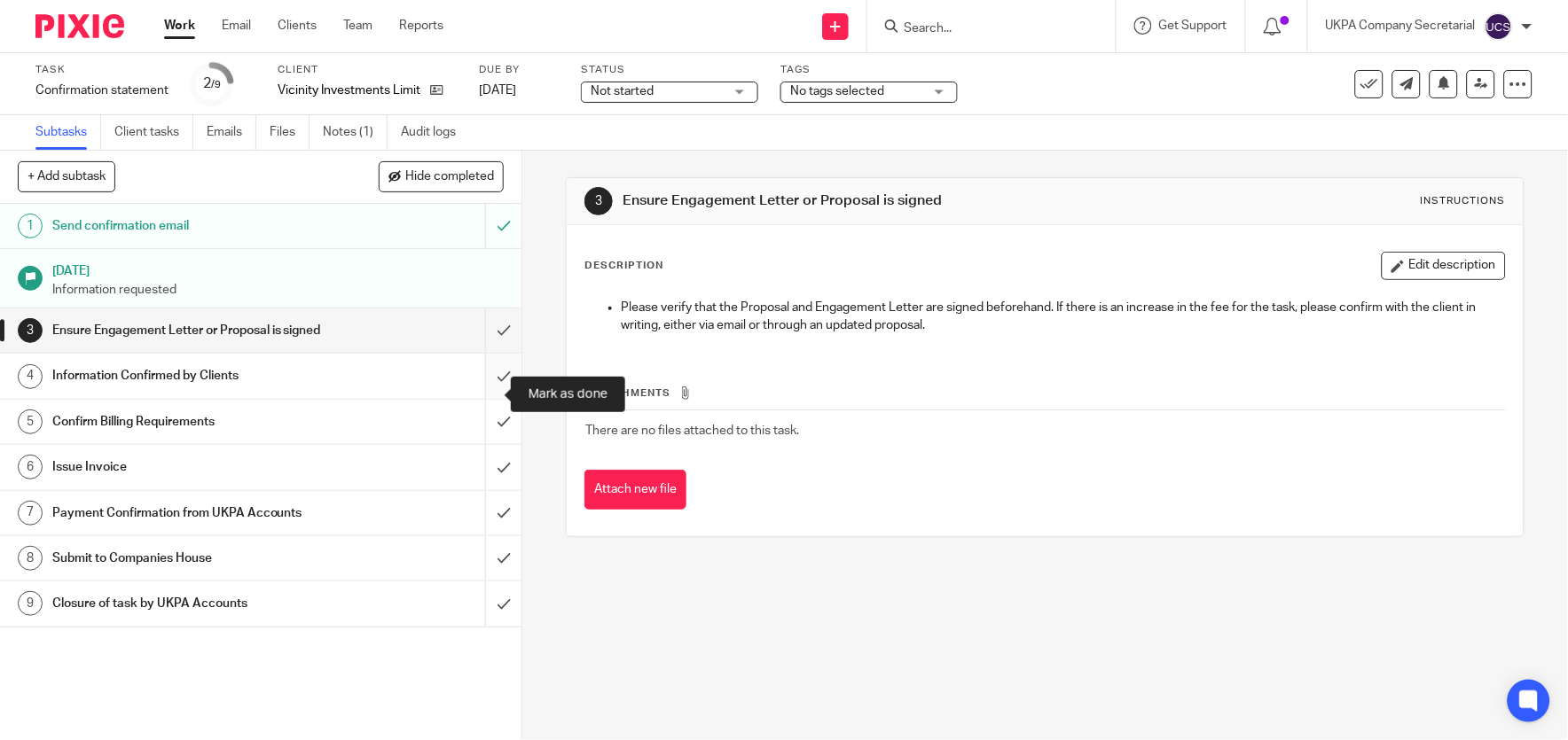
click at [485, 392] on input "submit" at bounding box center [260, 376] width 522 height 45
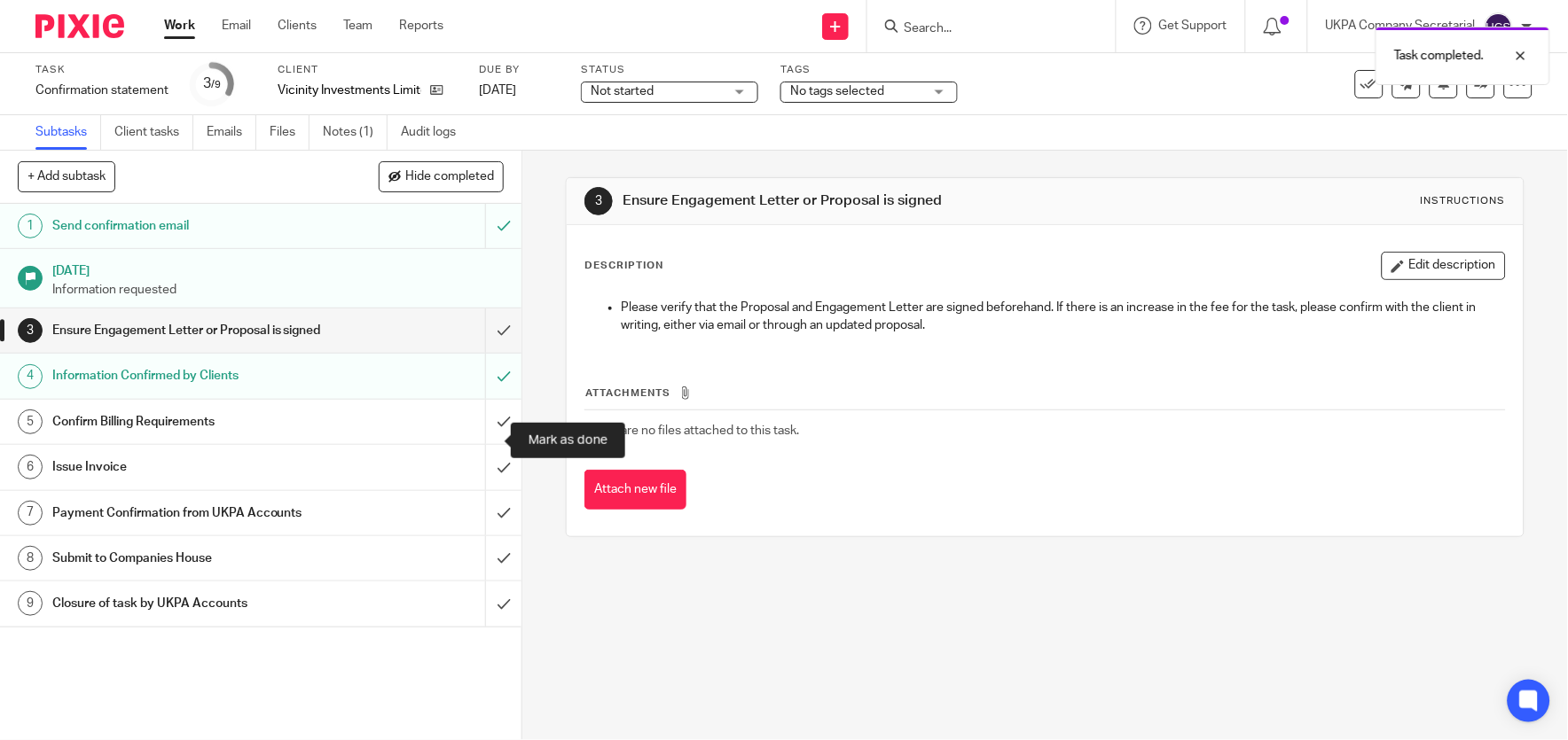
click at [491, 441] on input "submit" at bounding box center [260, 421] width 522 height 45
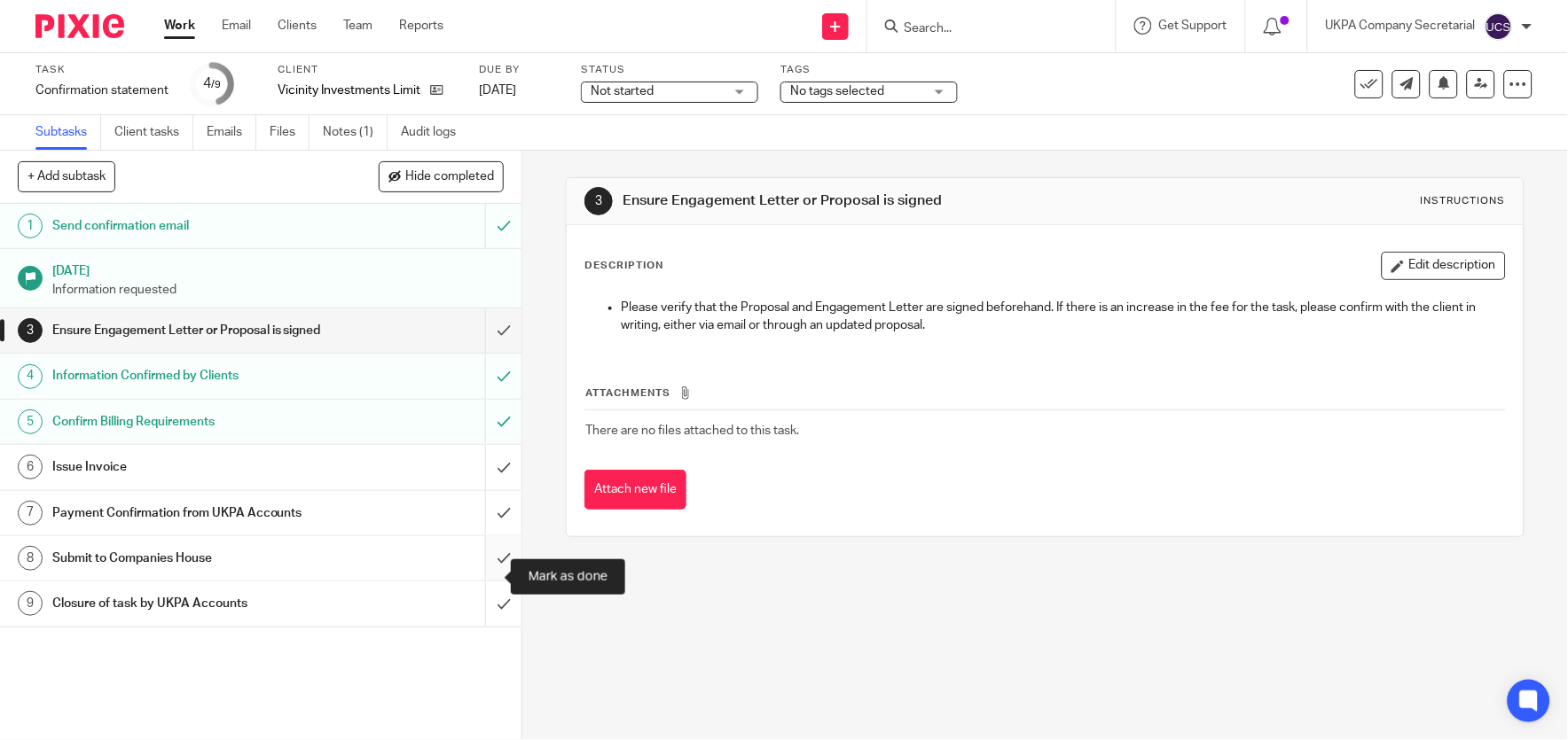
click at [484, 581] on input "submit" at bounding box center [260, 558] width 522 height 45
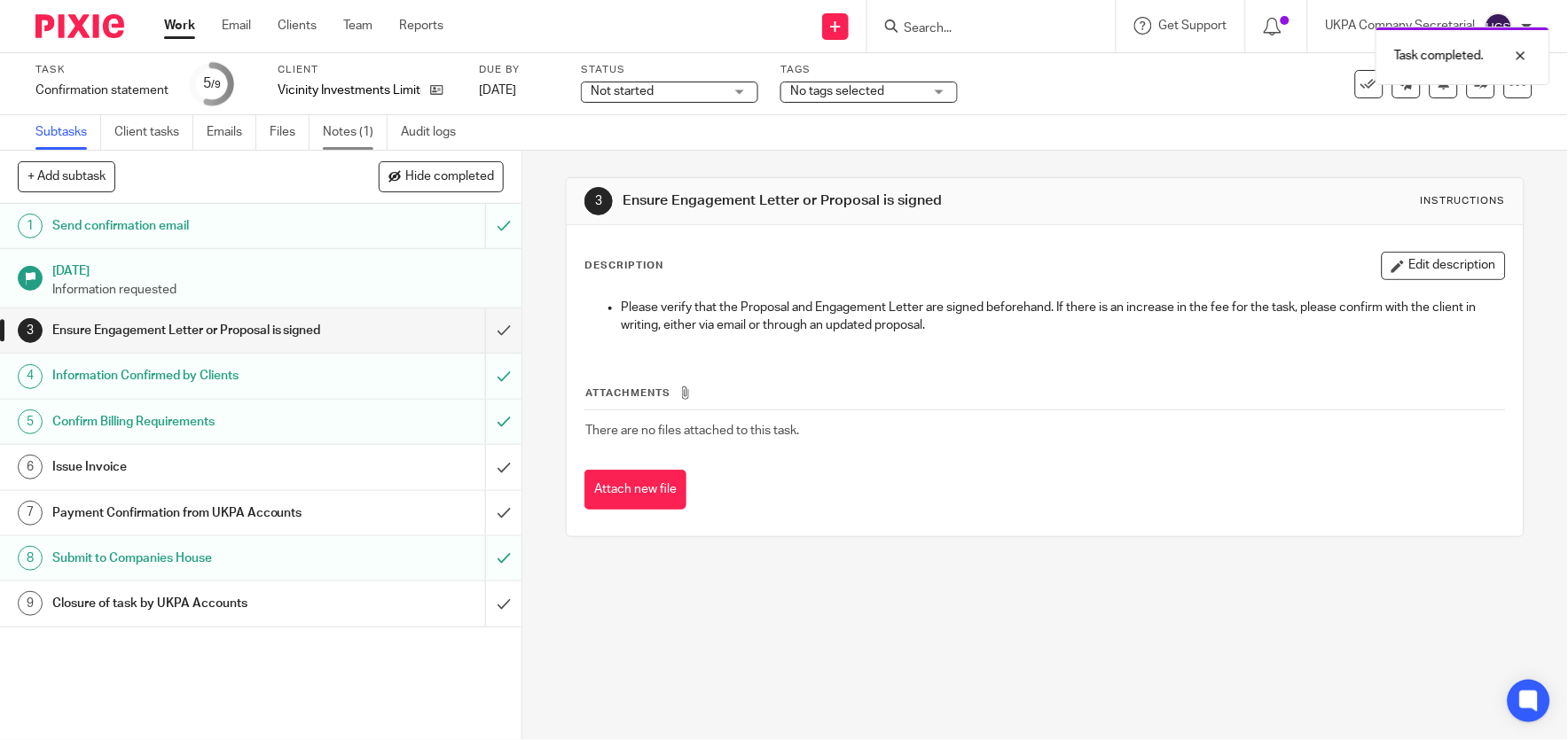
click at [360, 134] on link "Notes (1)" at bounding box center [355, 133] width 65 height 35
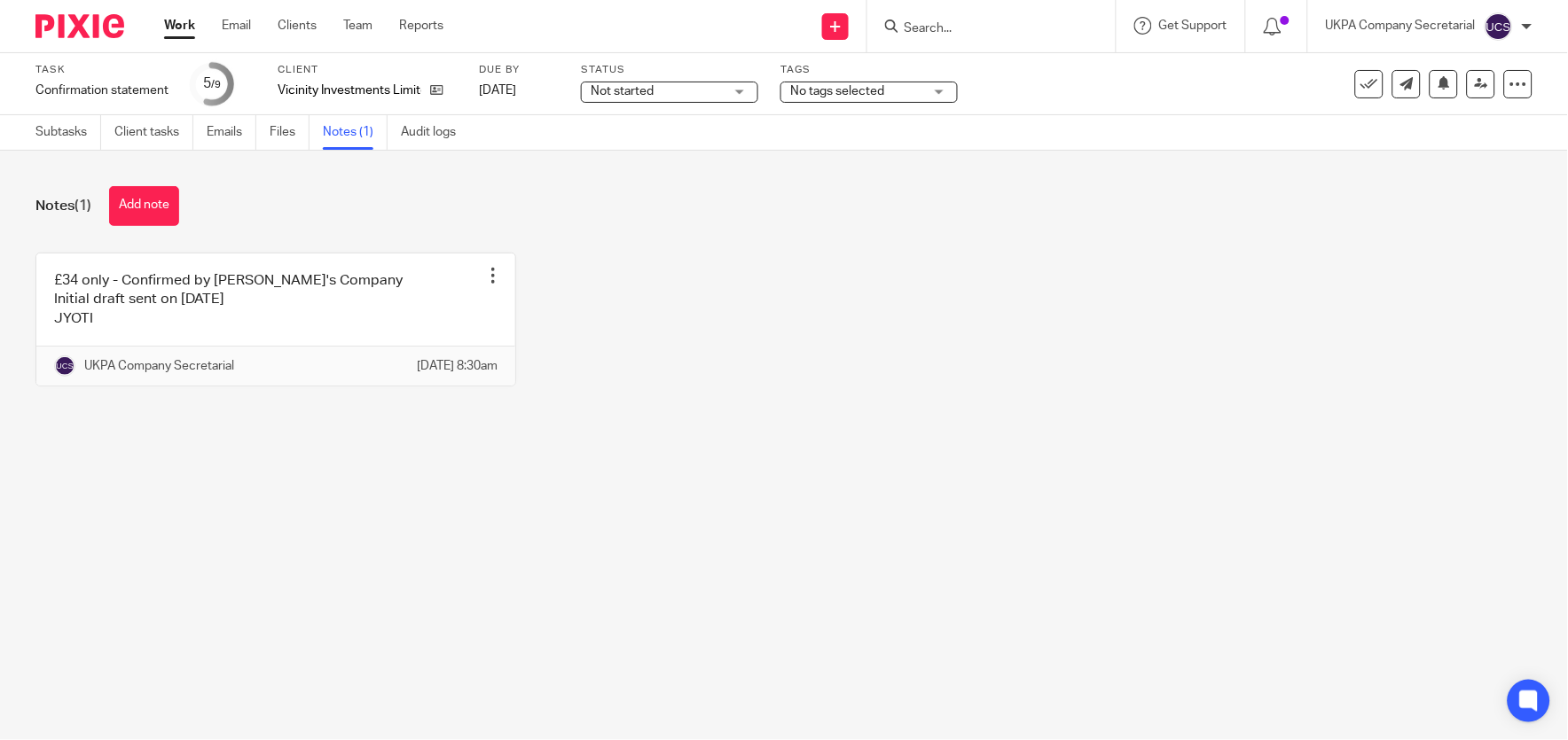
click at [745, 103] on div "Status Not started Not started Not started In progress On Hold 1" at bounding box center [669, 84] width 178 height 43
click at [738, 96] on div "Not started Not started" at bounding box center [669, 92] width 178 height 21
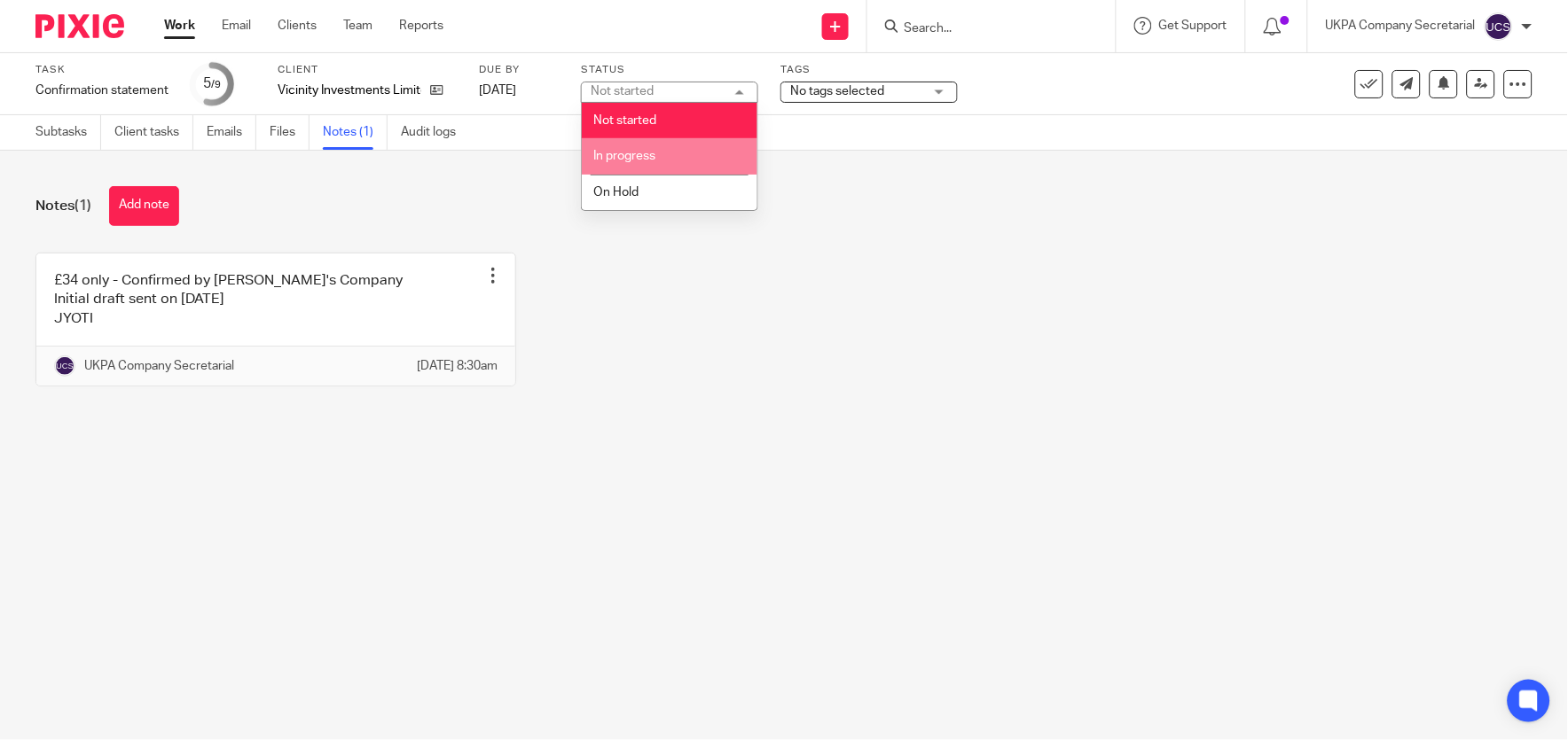
click at [699, 171] on li "In progress" at bounding box center [669, 157] width 176 height 36
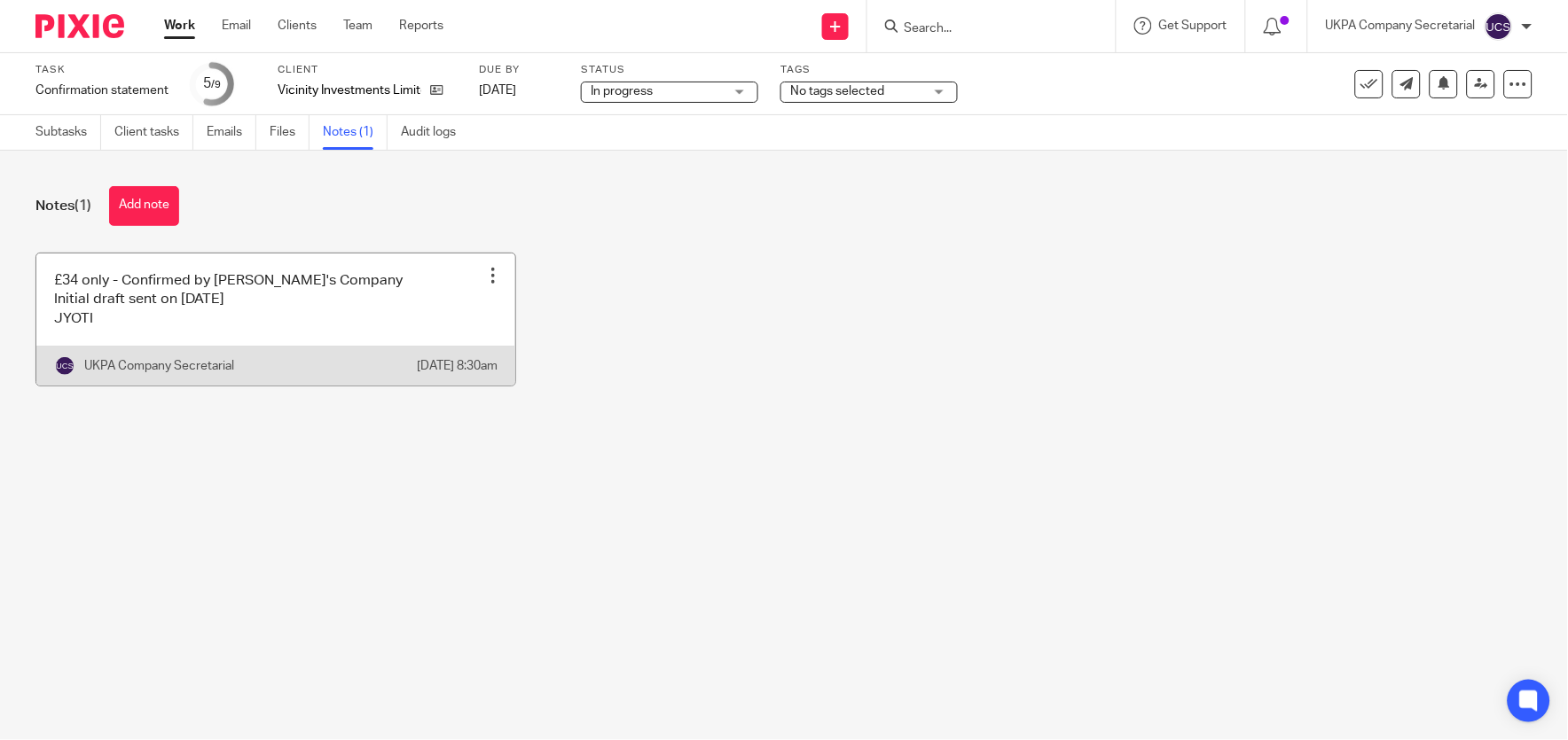
click at [270, 344] on link at bounding box center [276, 319] width 479 height 132
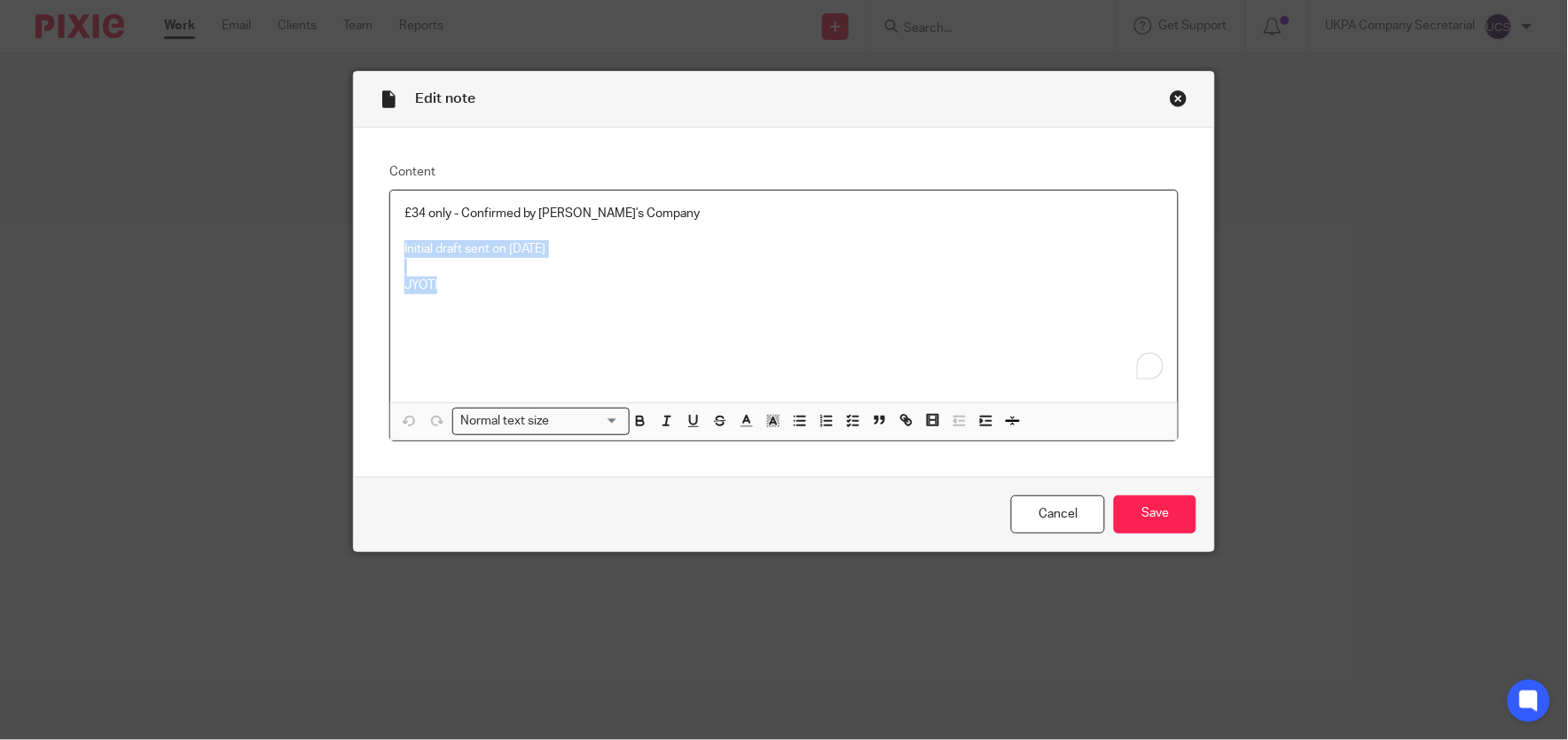
drag, startPoint x: 394, startPoint y: 254, endPoint x: 618, endPoint y: 302, distance: 229.1
click at [618, 302] on div "£34 only - Confirmed by [PERSON_NAME]'s Company Initial draft sent on [DATE] JY…" at bounding box center [784, 296] width 788 height 212
click at [404, 246] on p "Initial draft sent on 18.08.2025" at bounding box center [784, 248] width 759 height 17
click at [1145, 528] on input "Save" at bounding box center [1155, 515] width 83 height 38
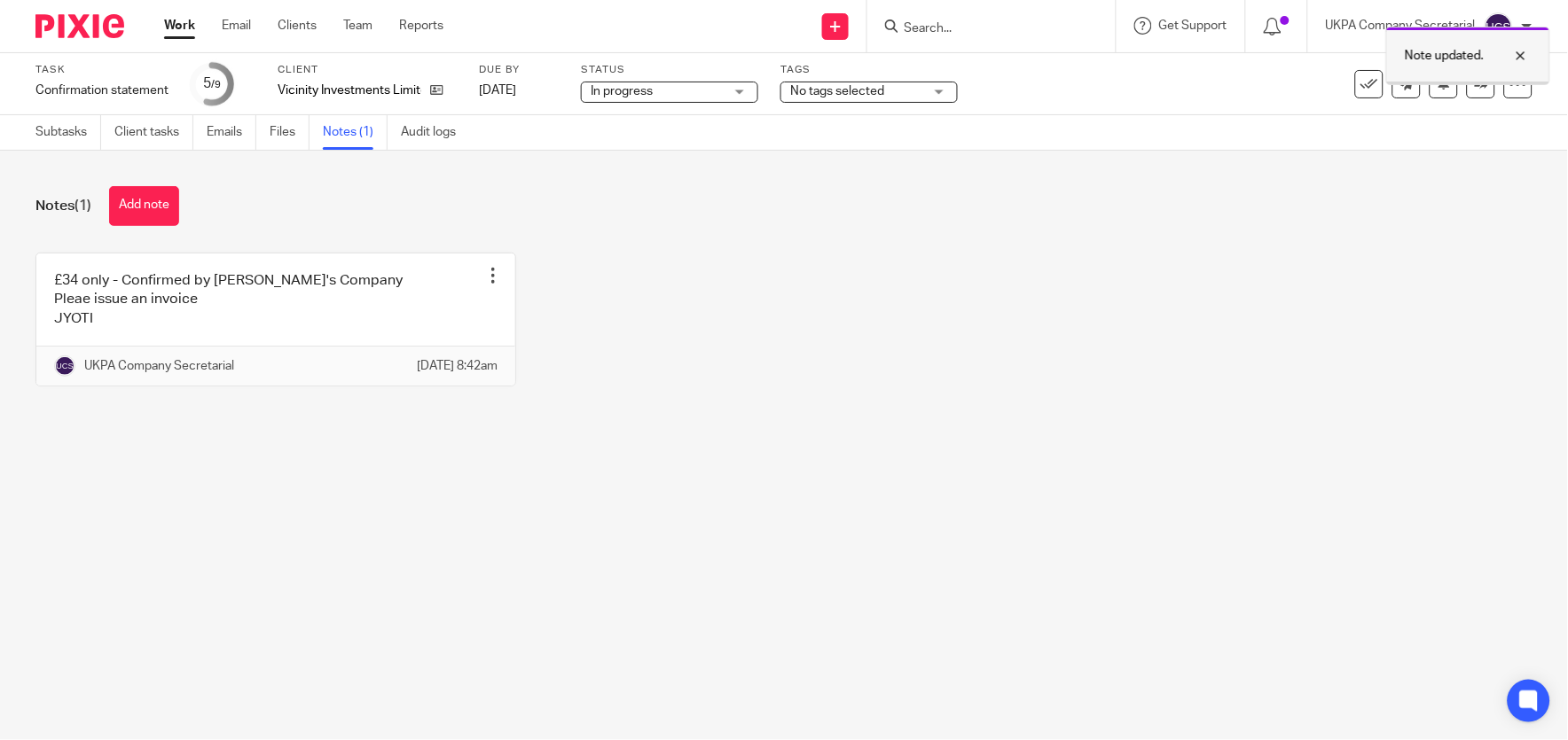
click at [1528, 47] on div at bounding box center [1508, 56] width 48 height 21
click at [1475, 82] on icon at bounding box center [1481, 84] width 14 height 14
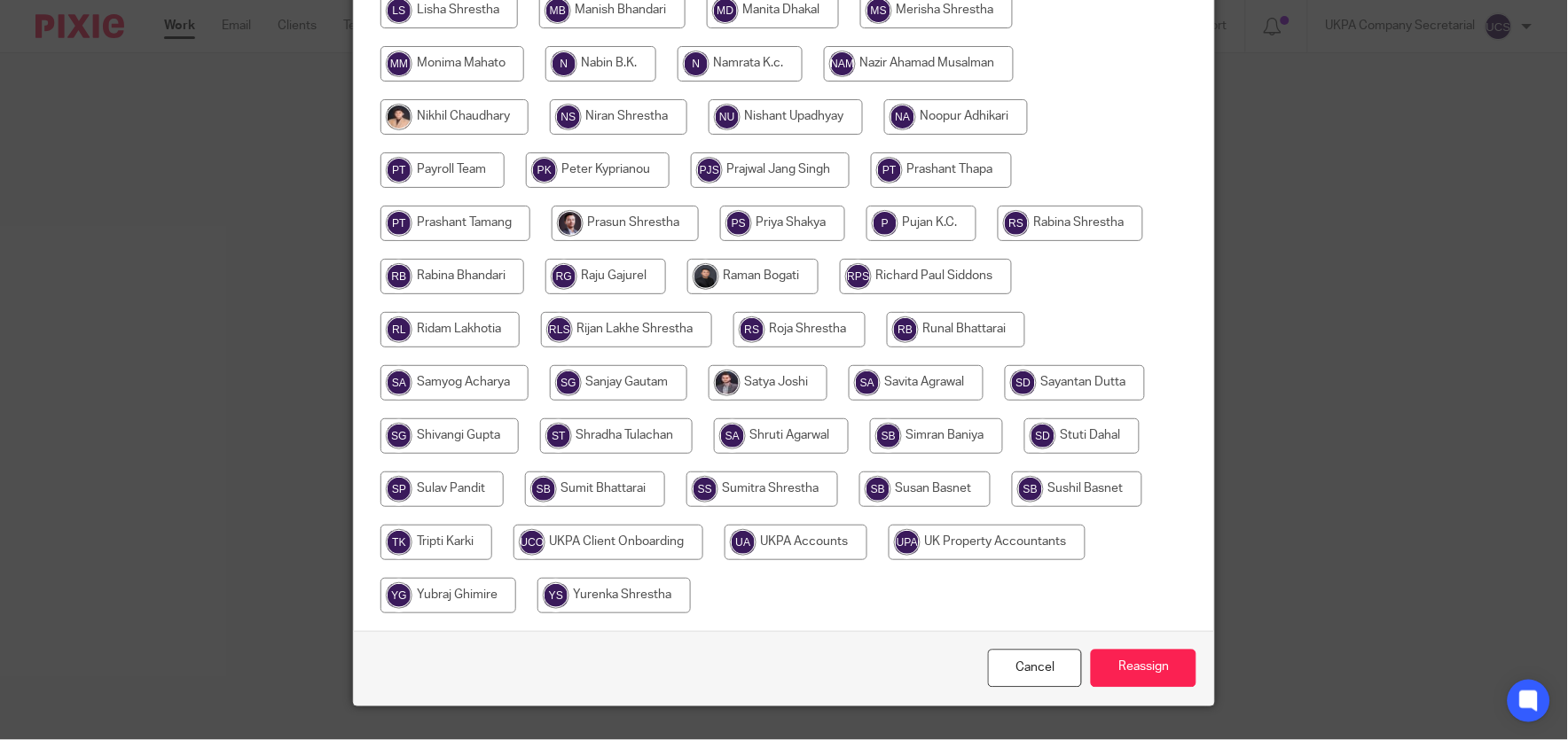
scroll to position [738, 0]
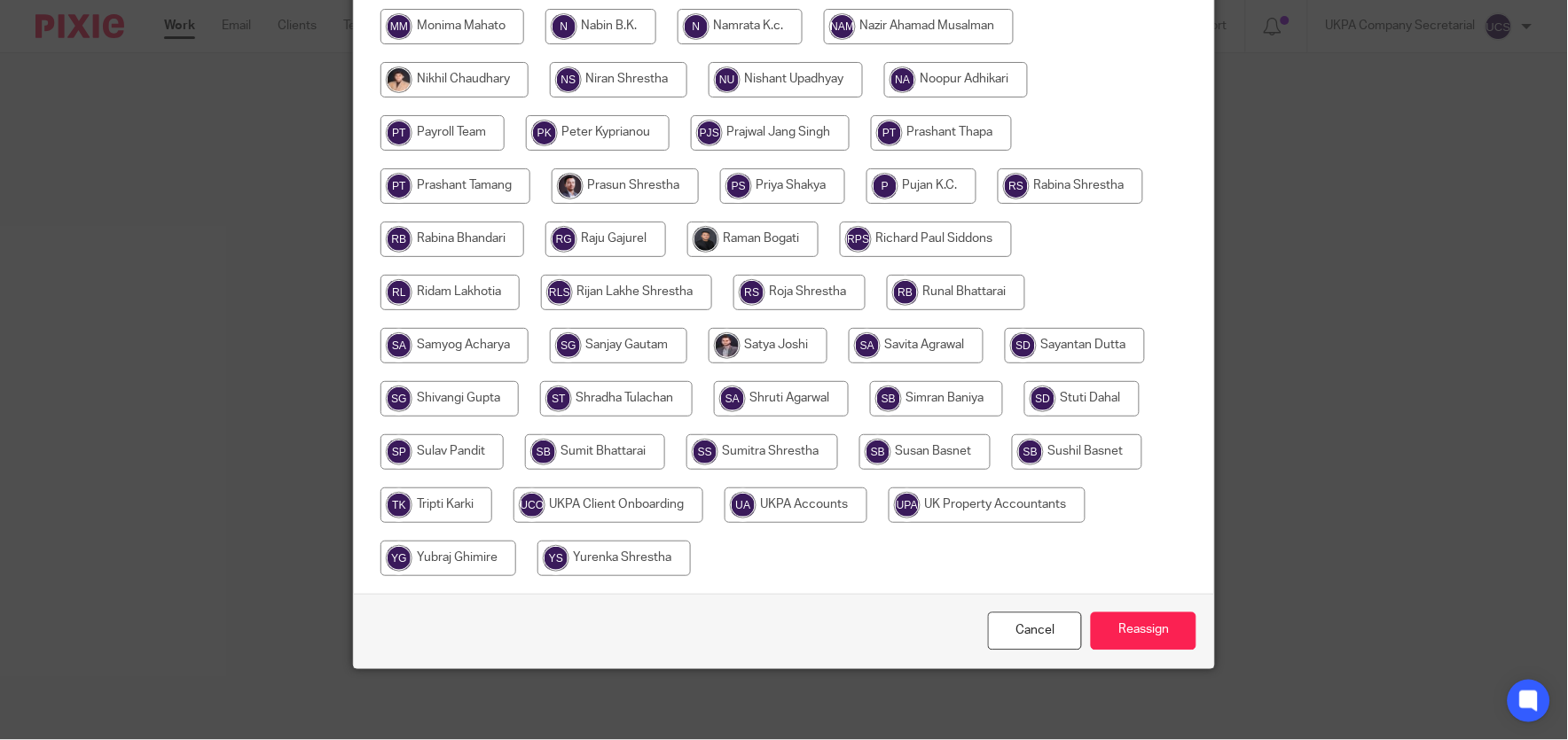
click at [809, 510] on input "radio" at bounding box center [796, 505] width 143 height 35
radio input "true"
click at [1156, 627] on input "Reassign" at bounding box center [1144, 632] width 106 height 38
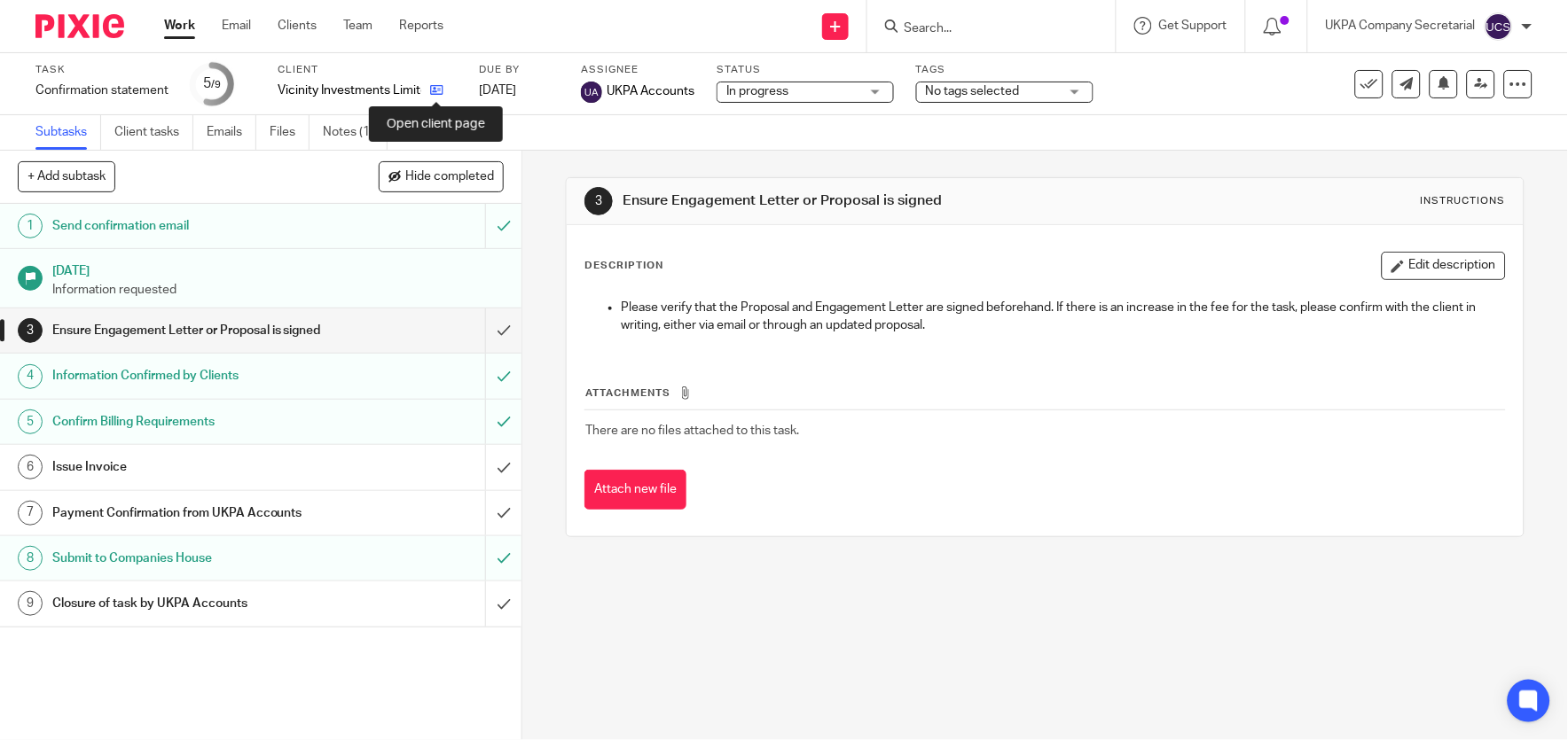
click at [436, 86] on icon at bounding box center [436, 90] width 14 height 14
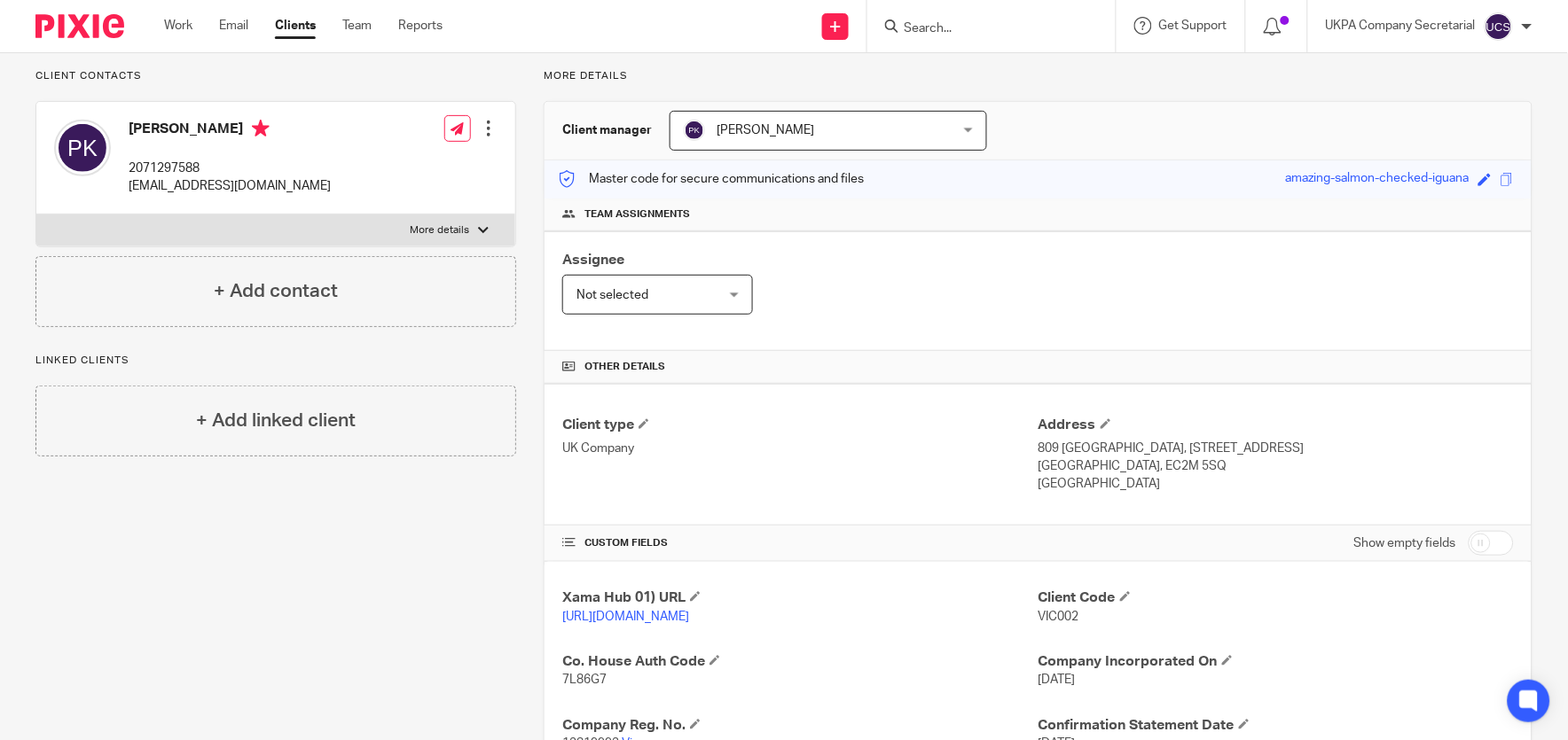
scroll to position [175, 0]
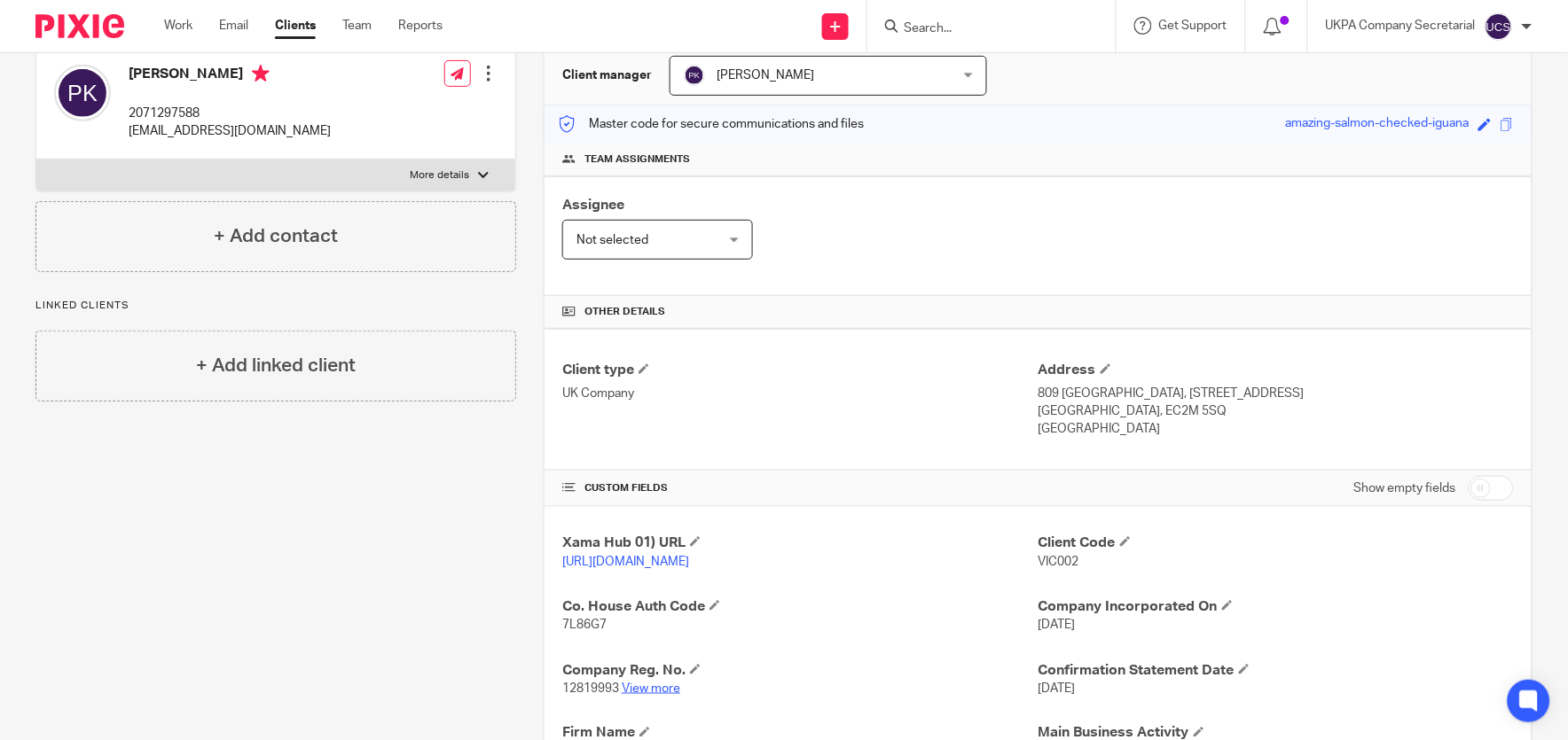
click at [641, 695] on link "View more" at bounding box center [651, 689] width 58 height 13
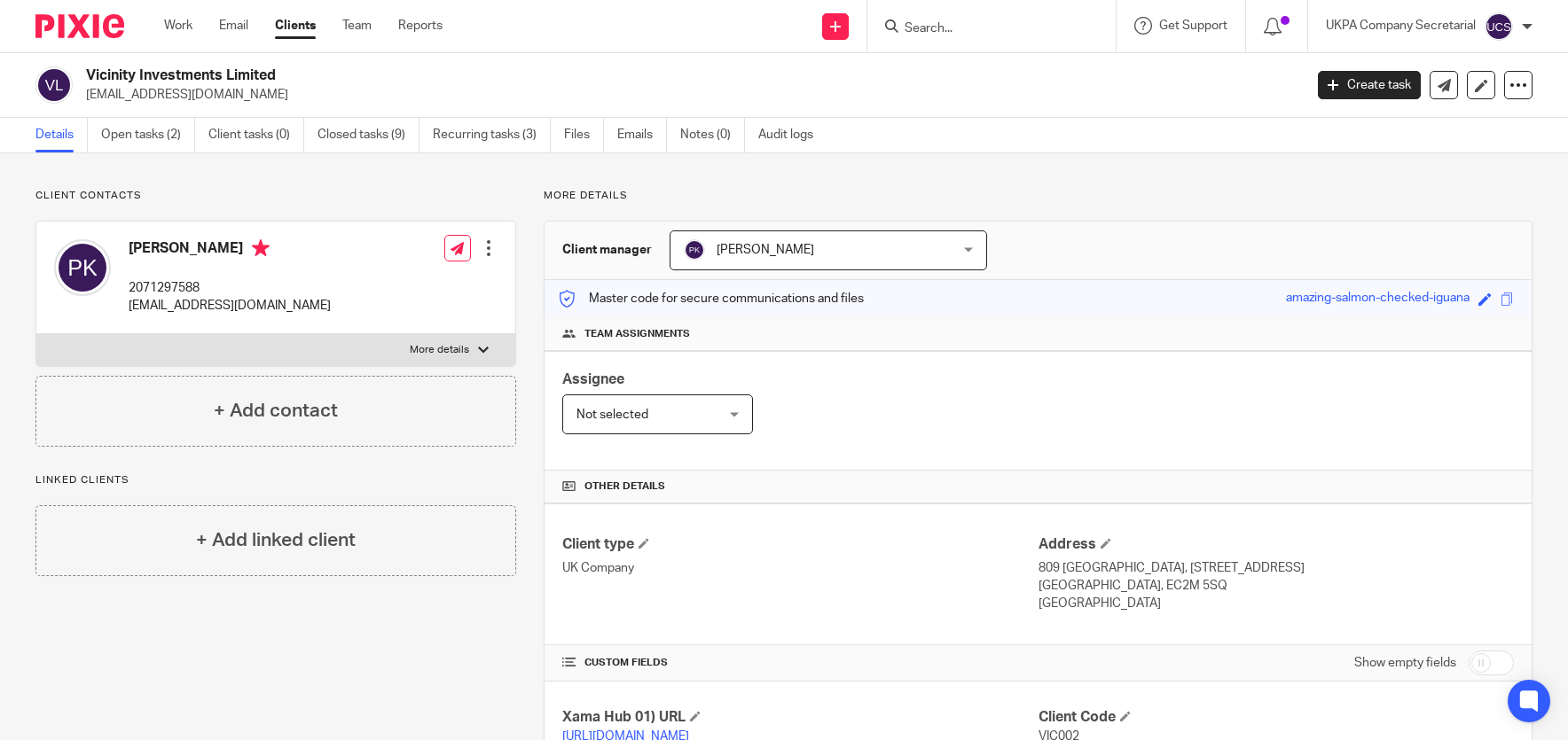
click at [1050, 33] on input "Search" at bounding box center [983, 29] width 159 height 16
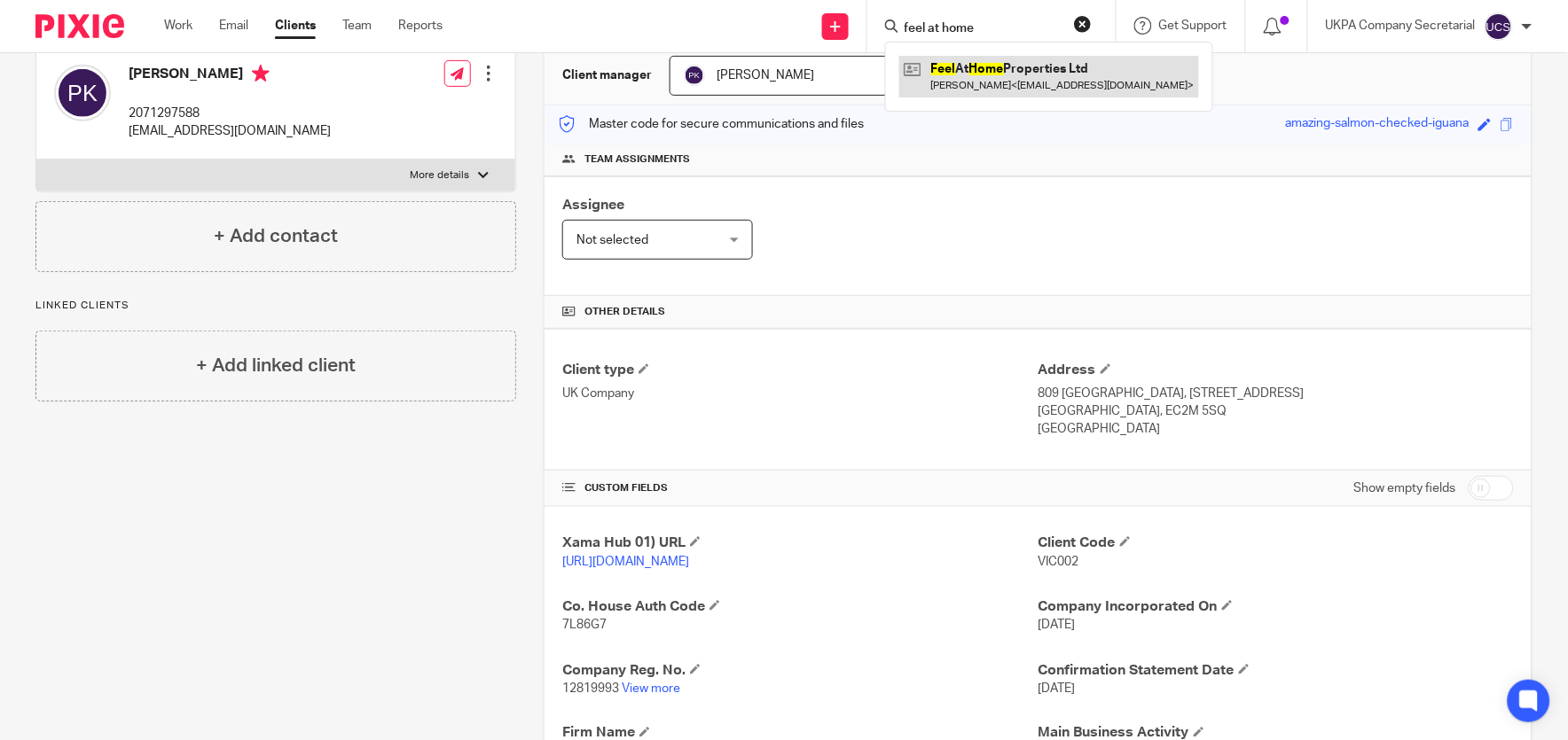
type input "feel at home"
click at [1051, 67] on link at bounding box center [1049, 76] width 300 height 41
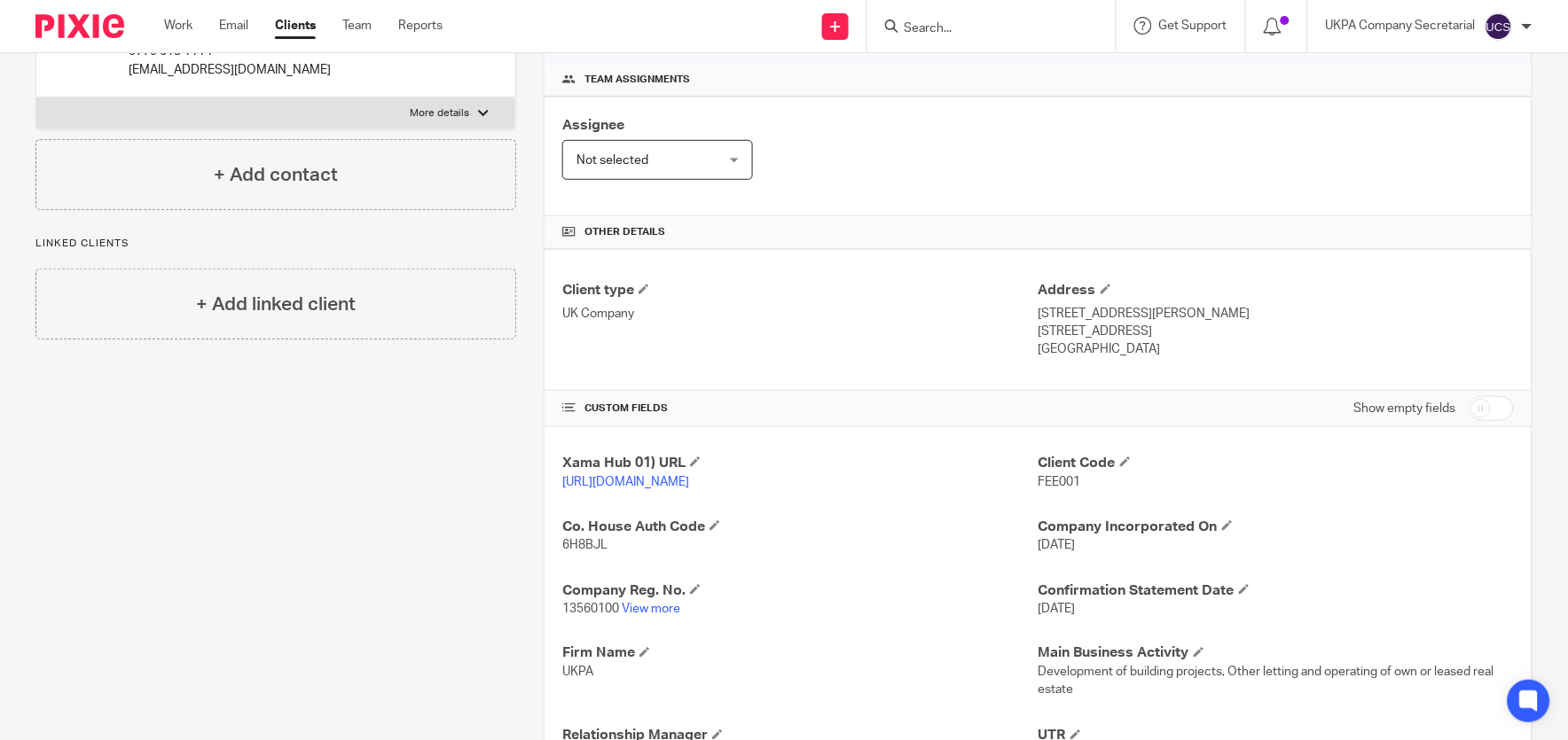
scroll to position [350, 0]
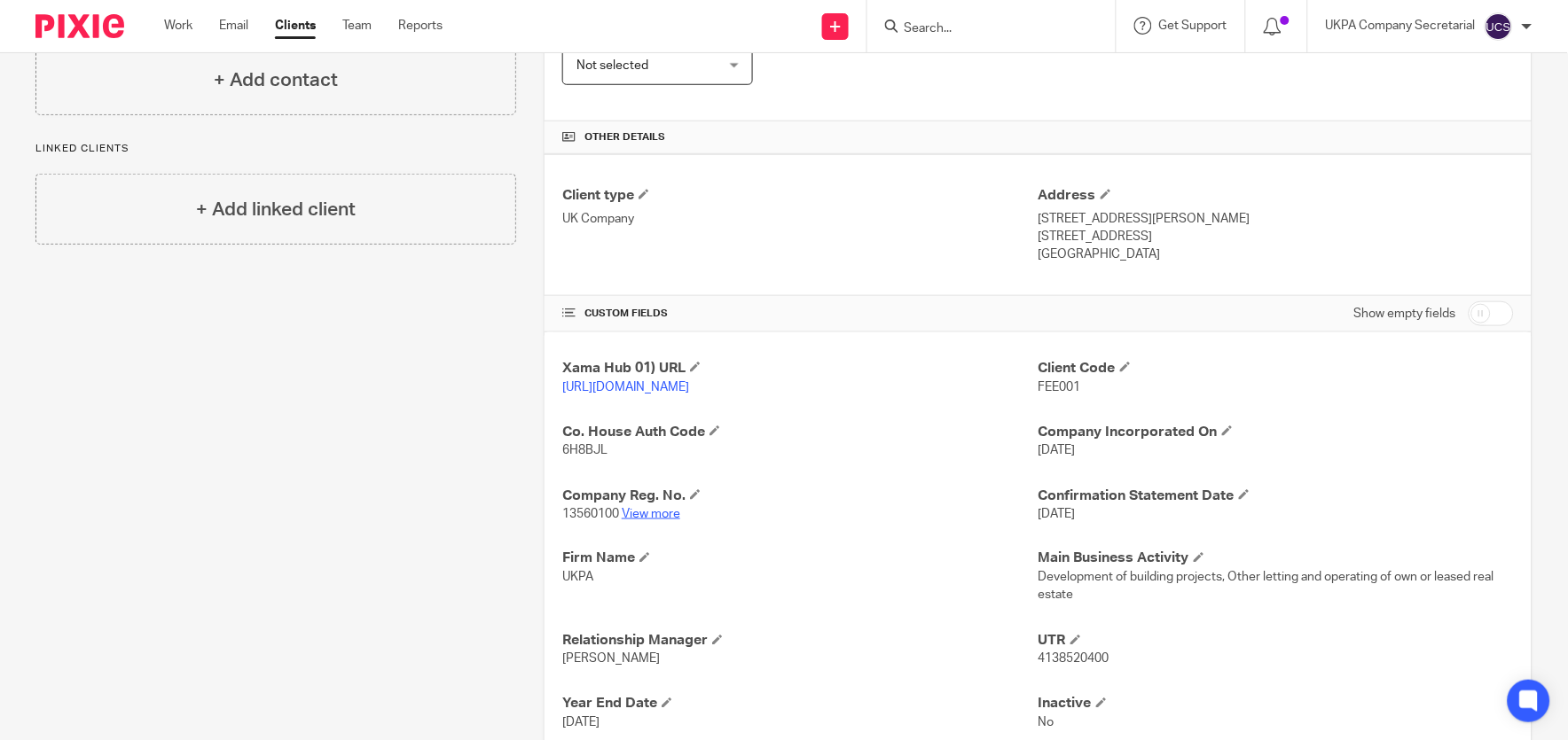
click at [653, 521] on link "View more" at bounding box center [651, 514] width 58 height 13
click at [921, 31] on input "Search" at bounding box center [983, 29] width 159 height 16
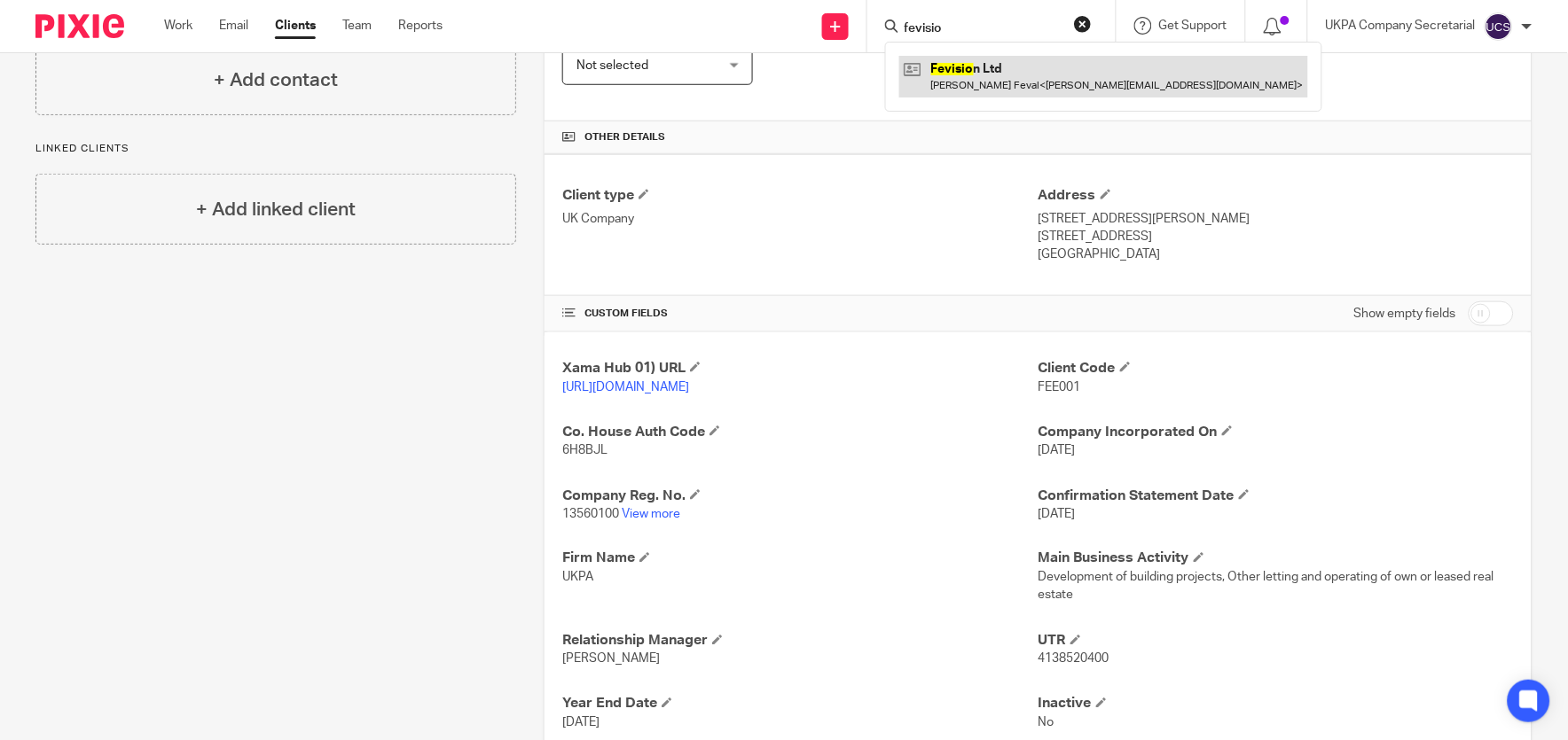
type input "fevisio"
click at [1070, 67] on link at bounding box center [1104, 76] width 409 height 41
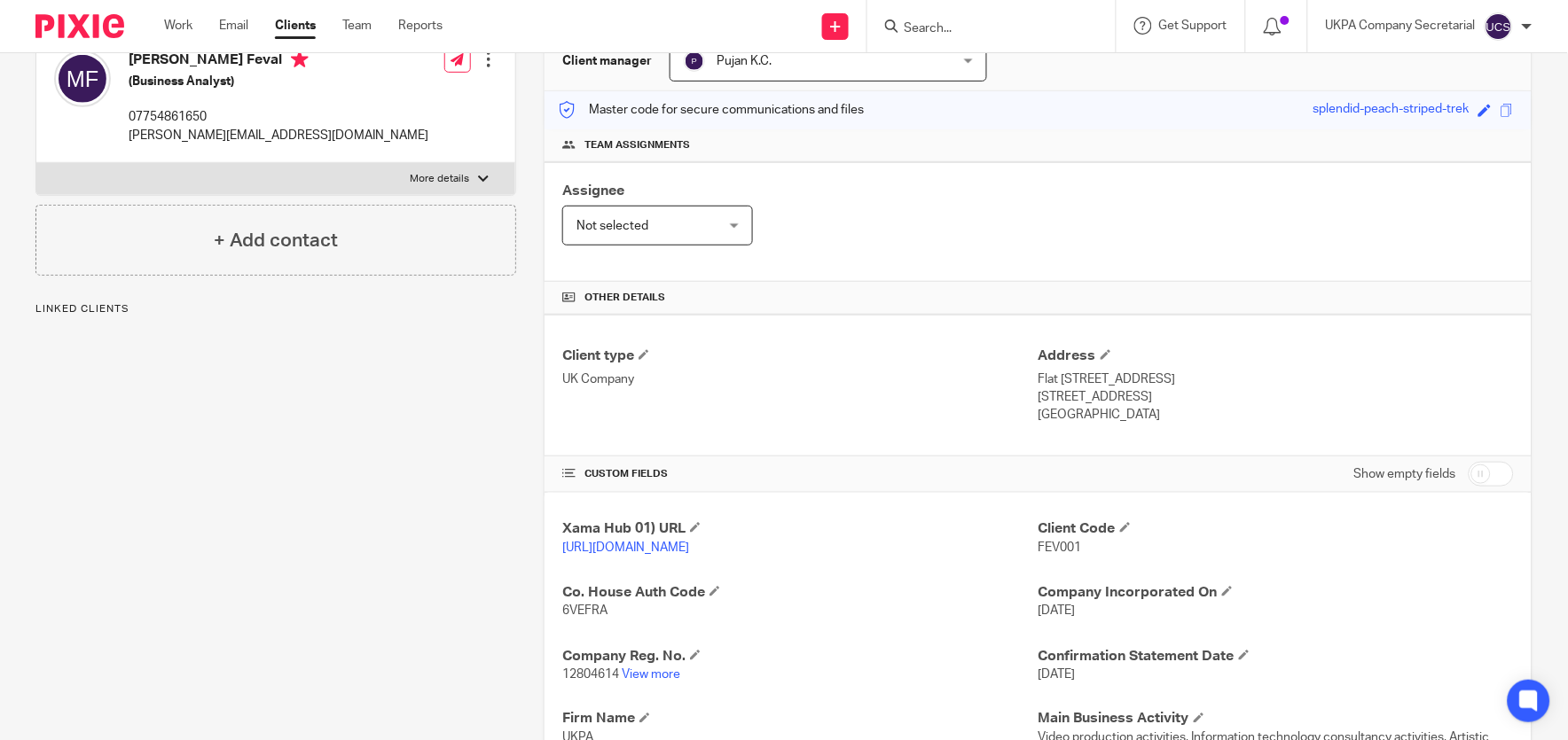
scroll to position [225, 0]
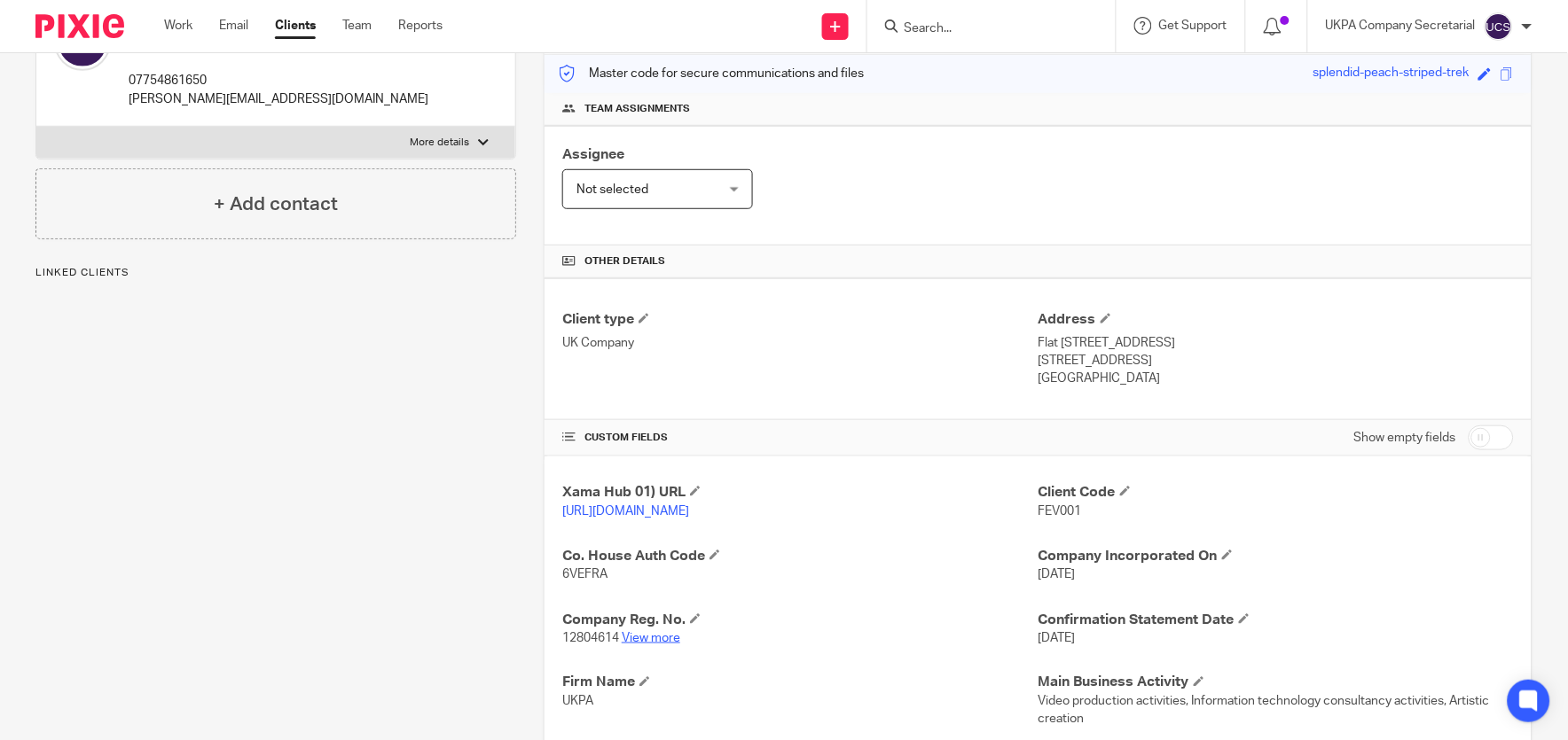
click at [650, 644] on link "View more" at bounding box center [651, 639] width 58 height 13
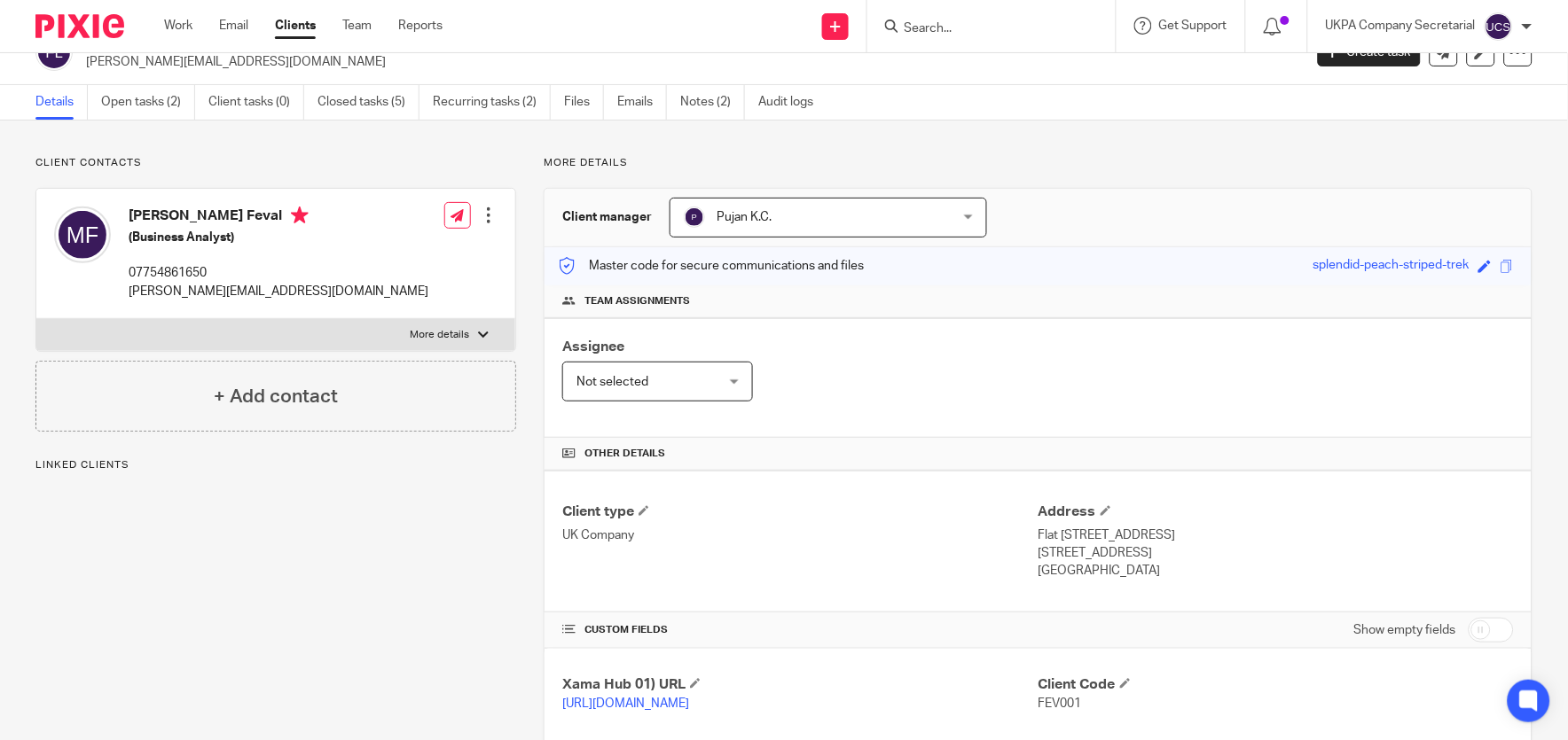
scroll to position [0, 0]
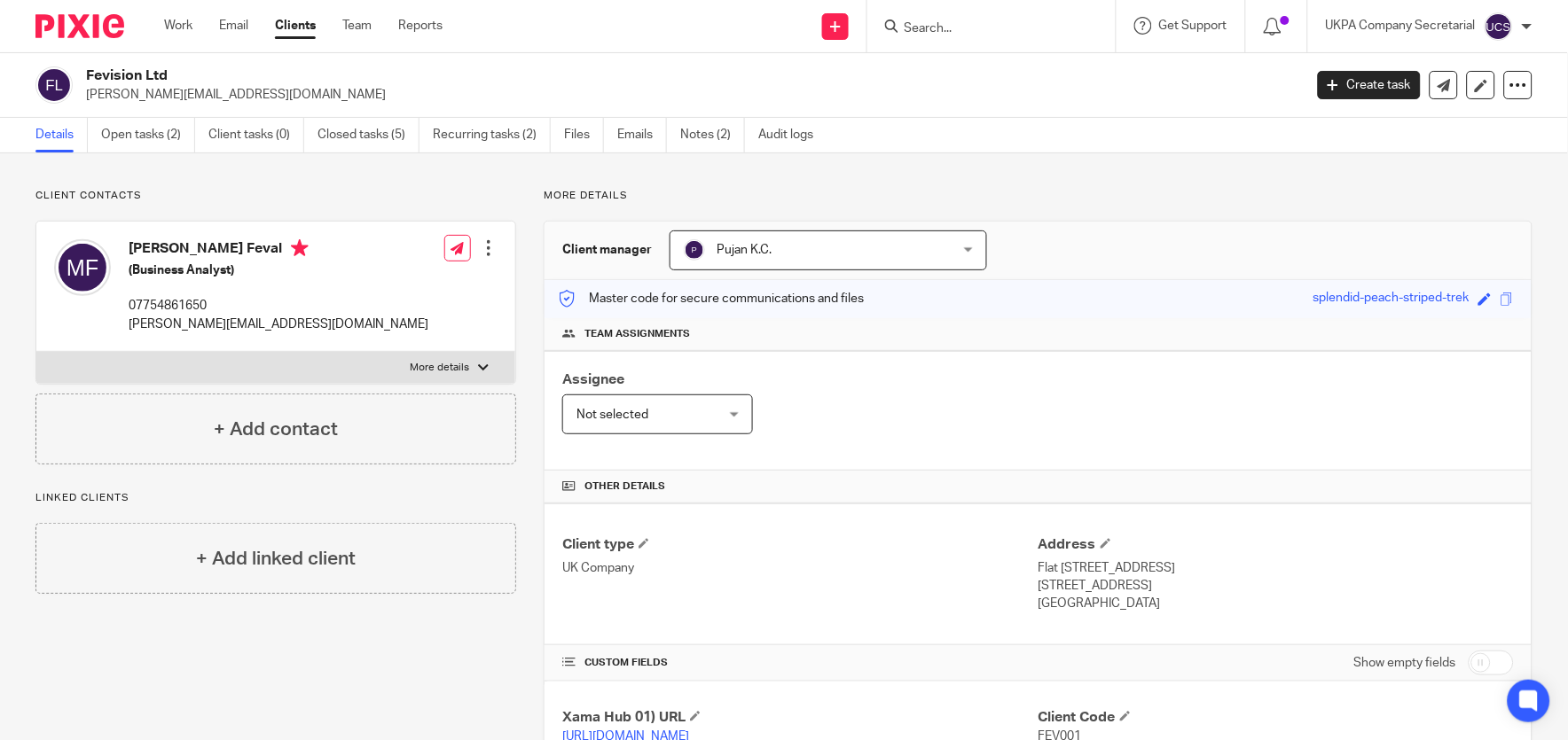
click at [962, 33] on input "Search" at bounding box center [983, 29] width 159 height 16
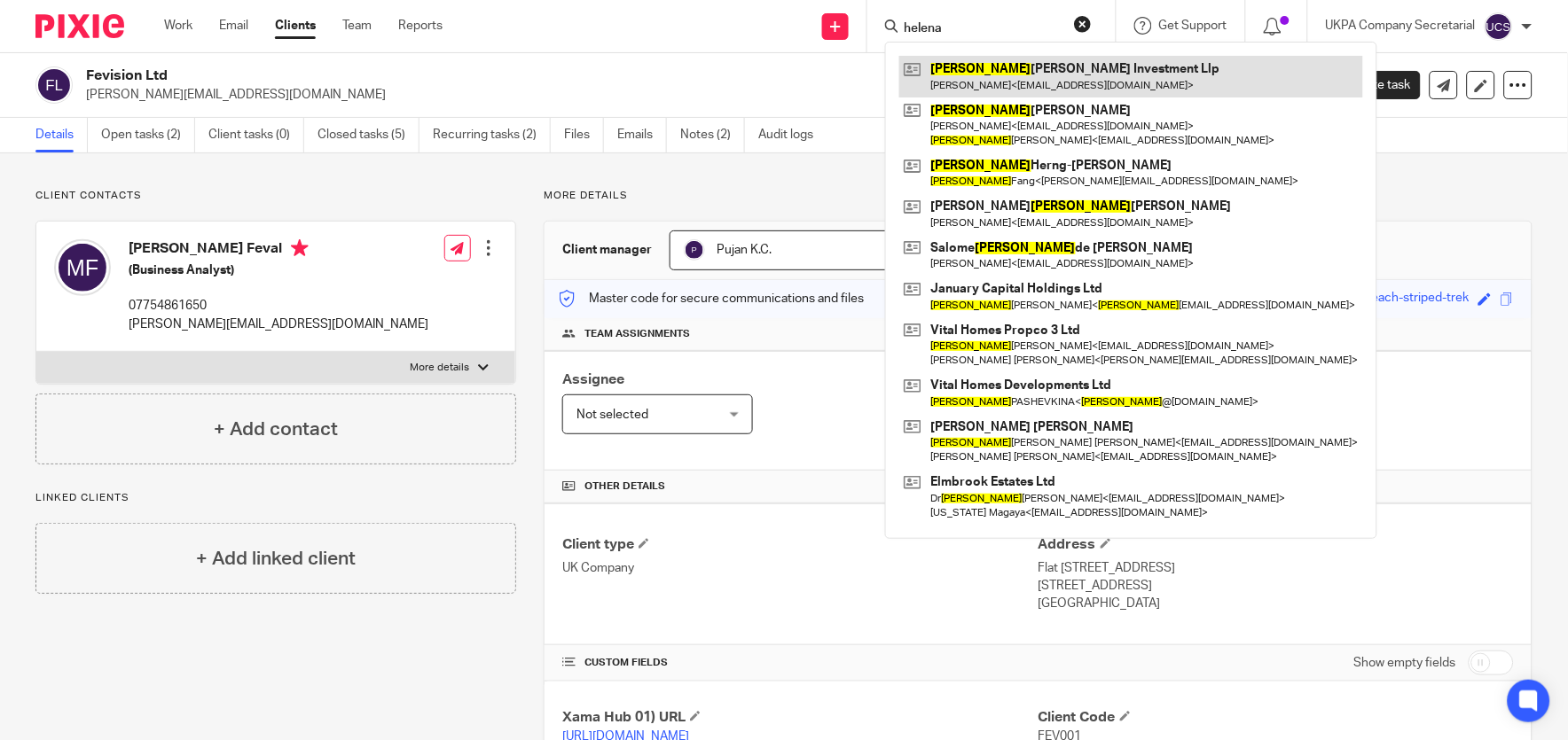
type input "helena"
click at [993, 74] on link at bounding box center [1131, 76] width 463 height 41
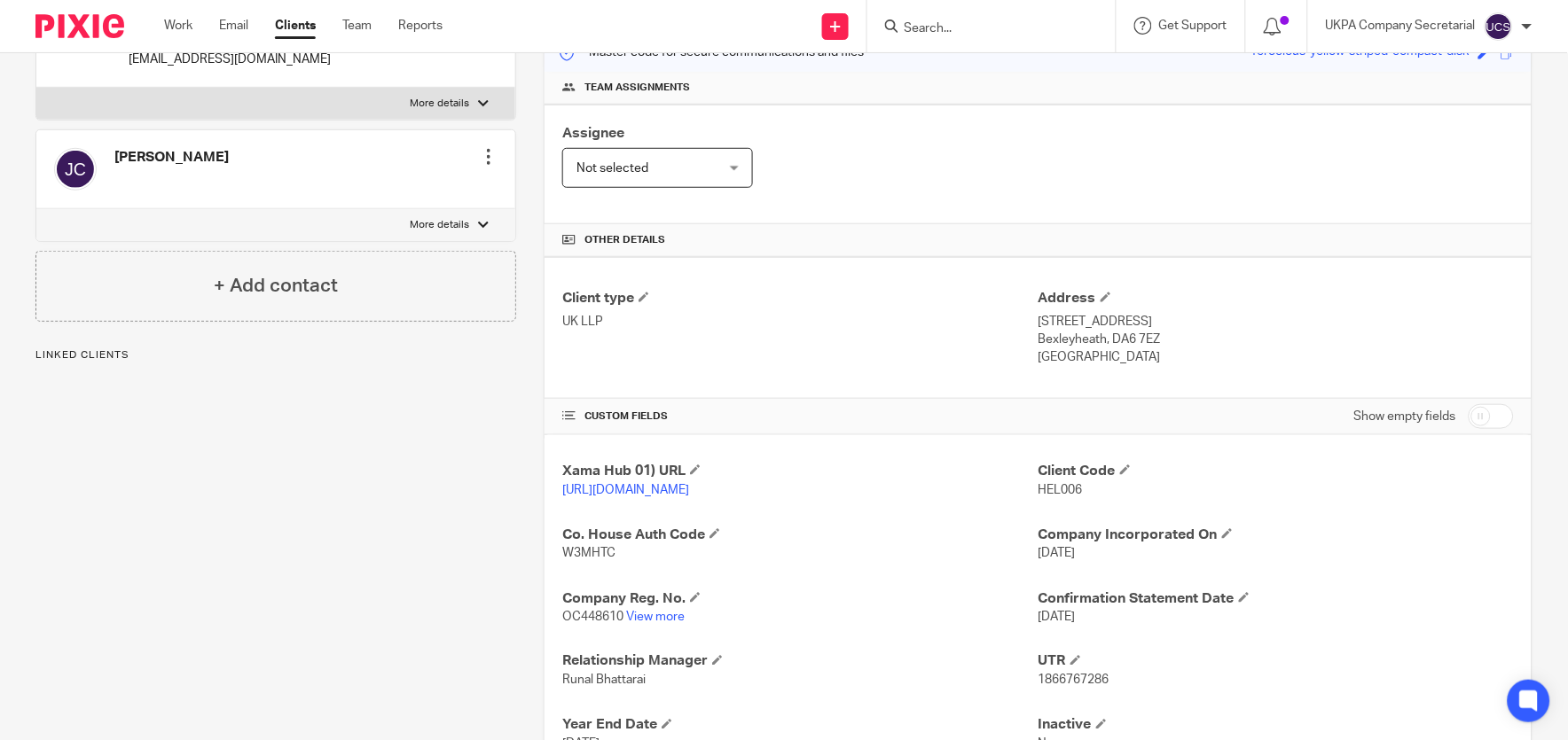
scroll to position [319, 0]
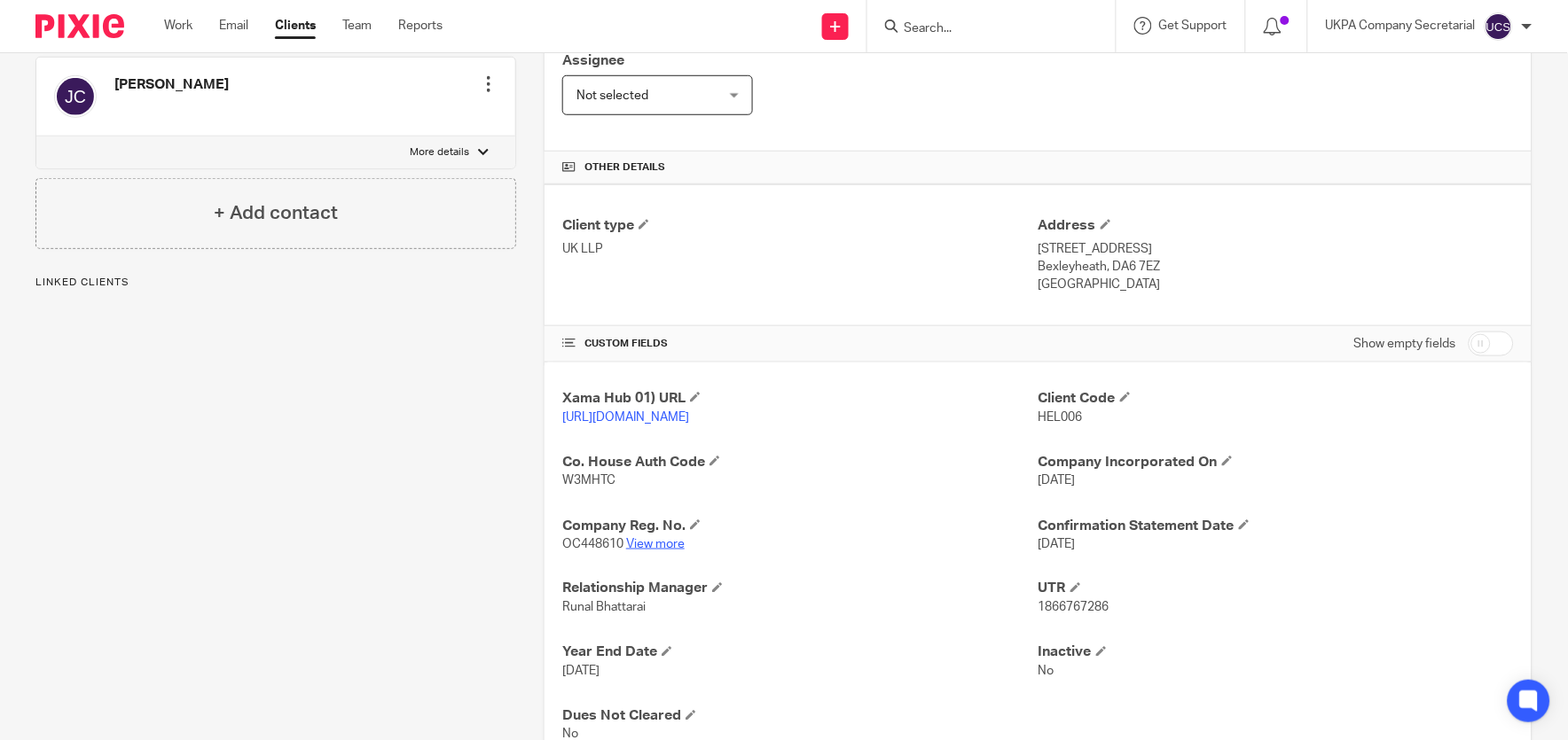
click at [640, 551] on link "View more" at bounding box center [656, 544] width 58 height 13
click at [964, 28] on input "Search" at bounding box center [983, 29] width 159 height 16
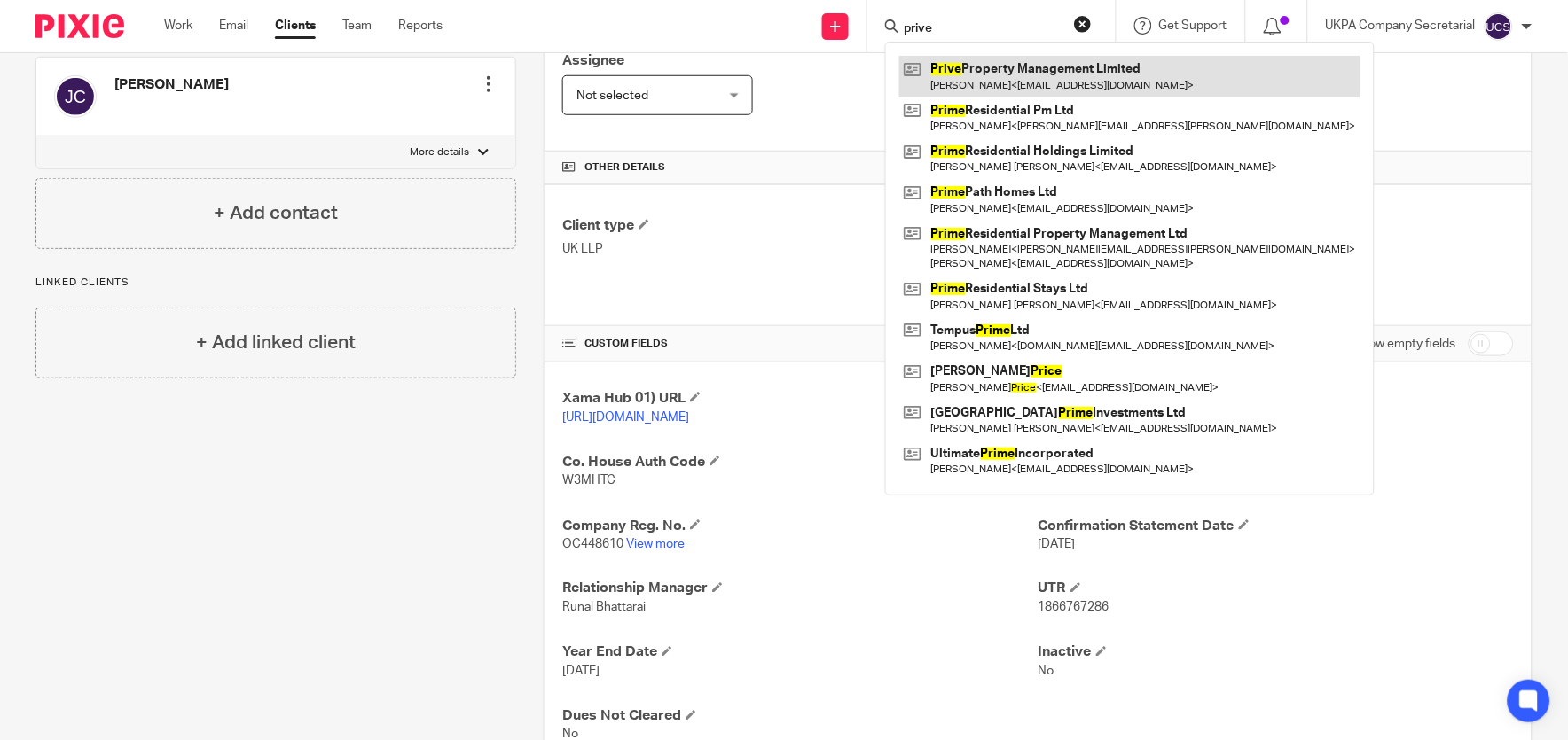
type input "prive"
click at [1051, 75] on link at bounding box center [1130, 76] width 462 height 41
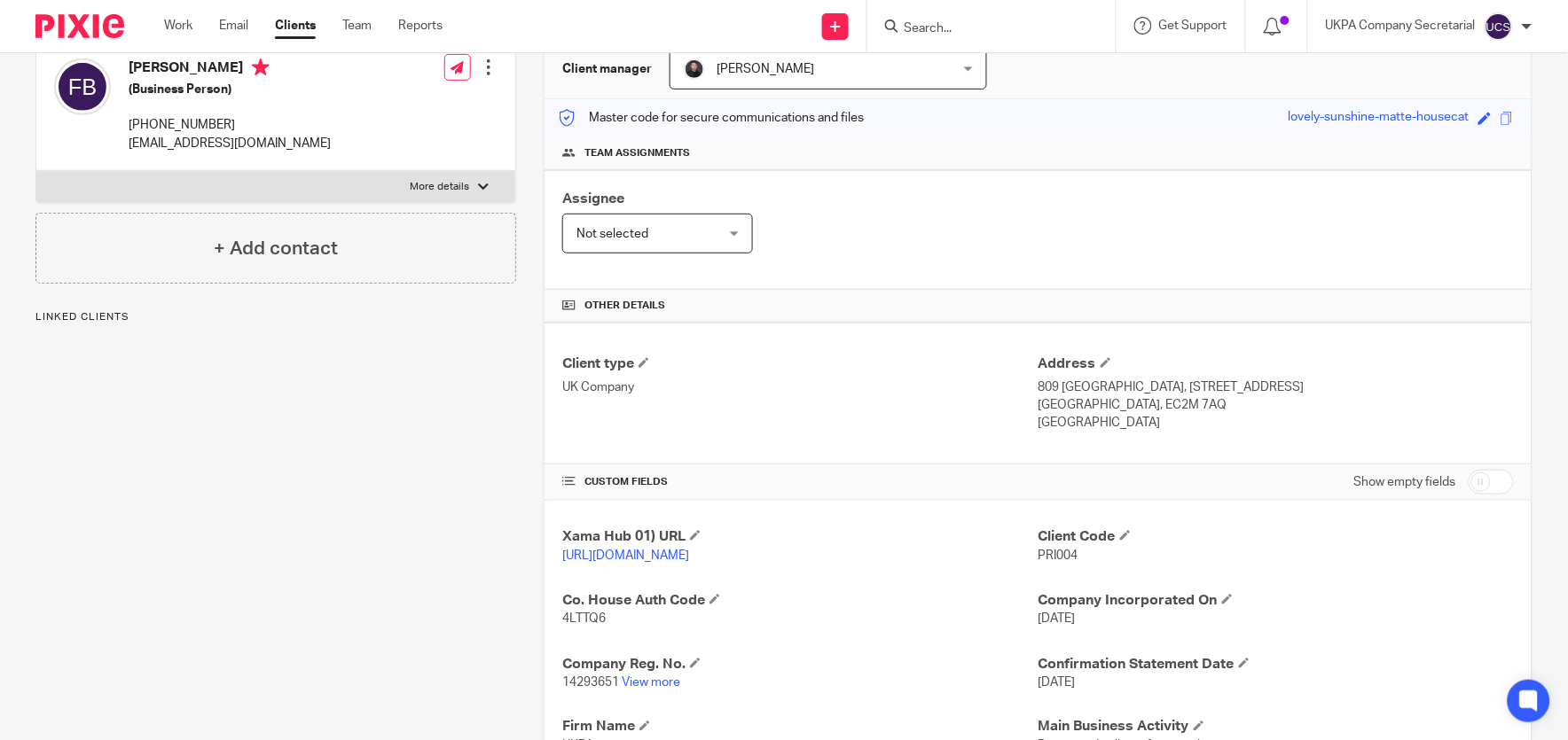
scroll to position [326, 0]
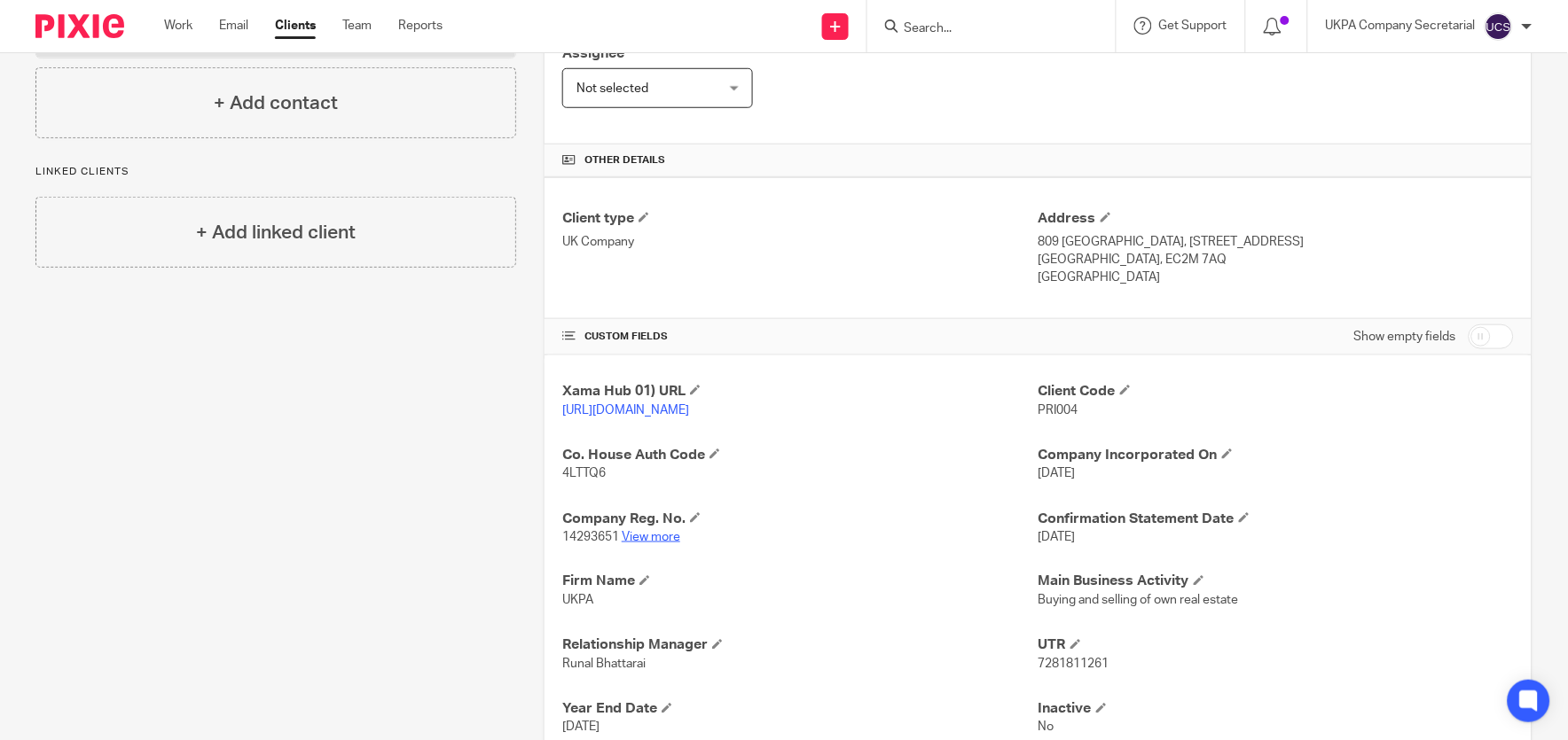
click at [646, 543] on link "View more" at bounding box center [651, 537] width 58 height 13
click at [973, 28] on input "Search" at bounding box center [983, 29] width 159 height 16
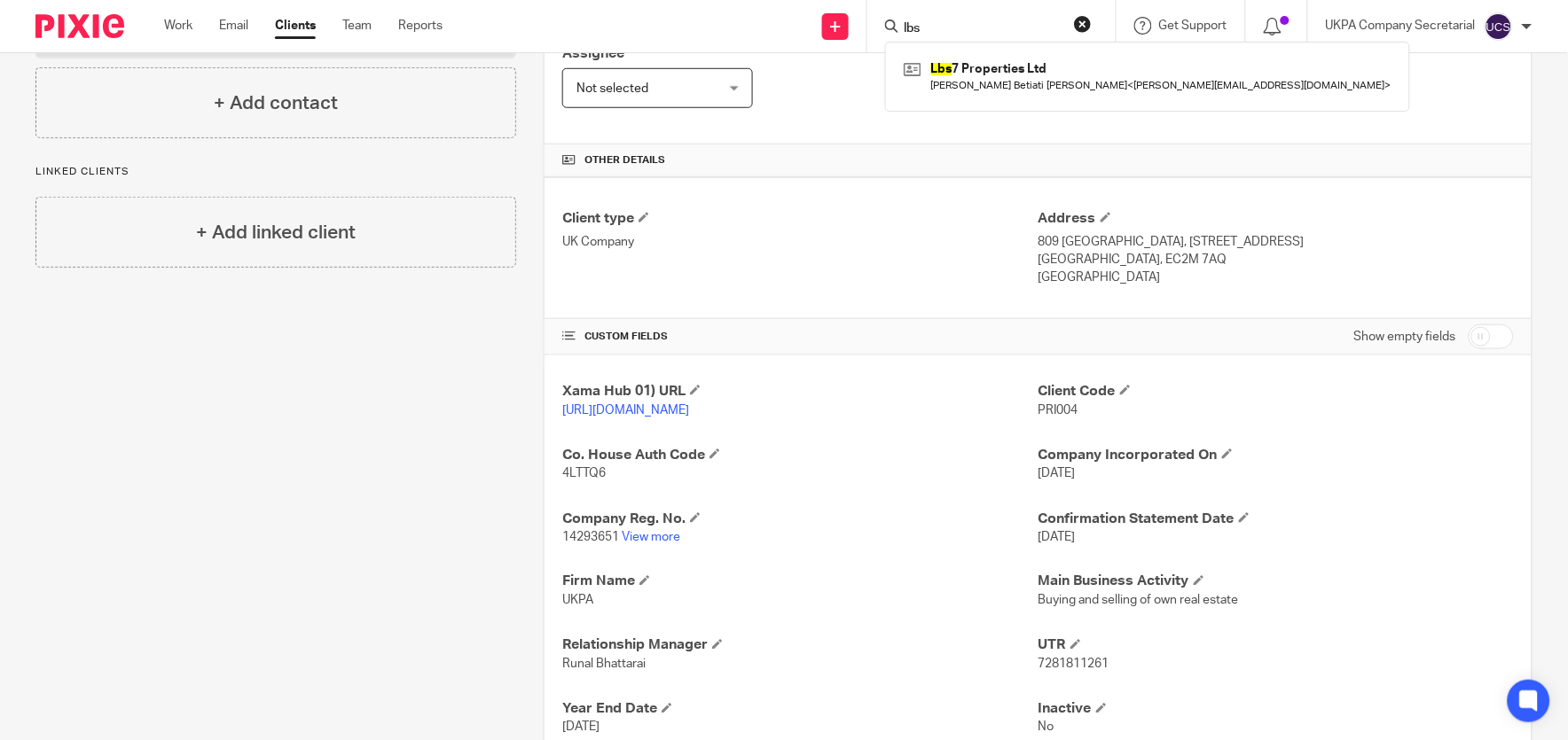
type input "lbs"
